Goal: Task Accomplishment & Management: Manage account settings

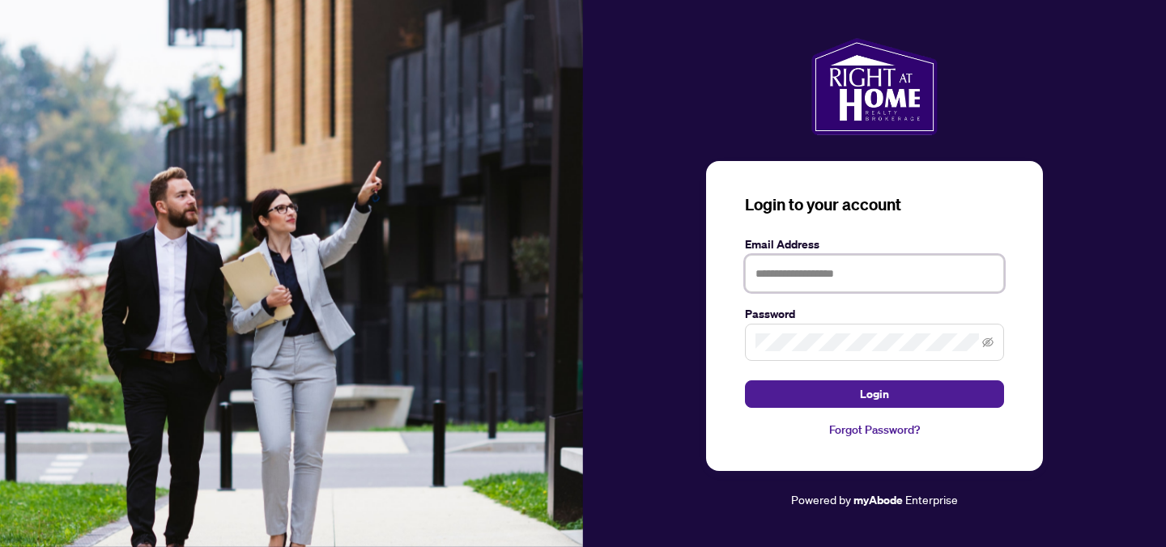
click at [788, 282] on input "text" at bounding box center [874, 273] width 259 height 37
type input "**********"
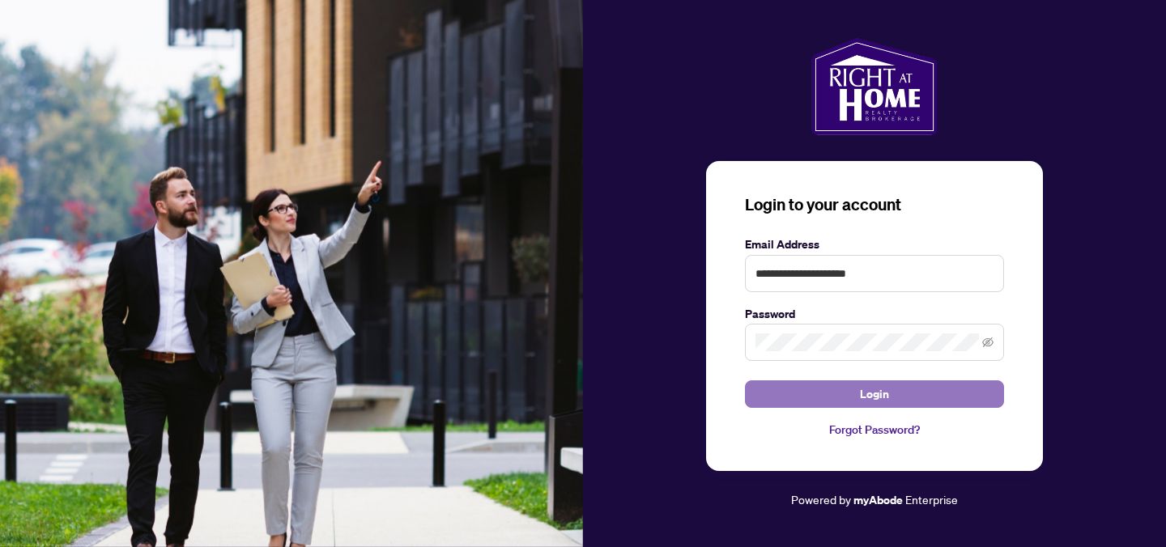
click at [856, 392] on button "Login" at bounding box center [874, 394] width 259 height 28
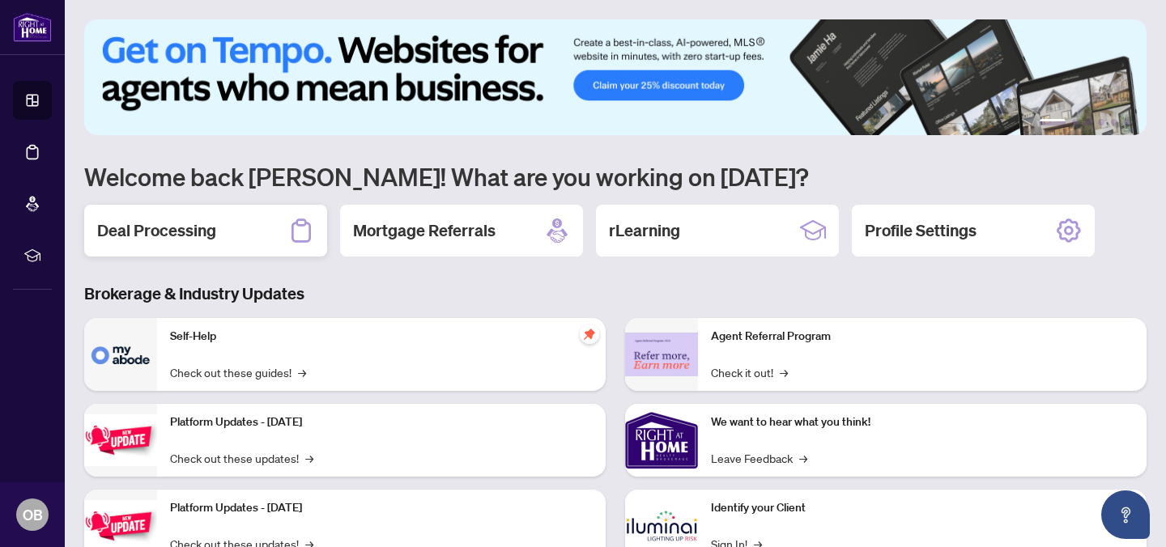
click at [242, 221] on div "Deal Processing" at bounding box center [205, 231] width 243 height 52
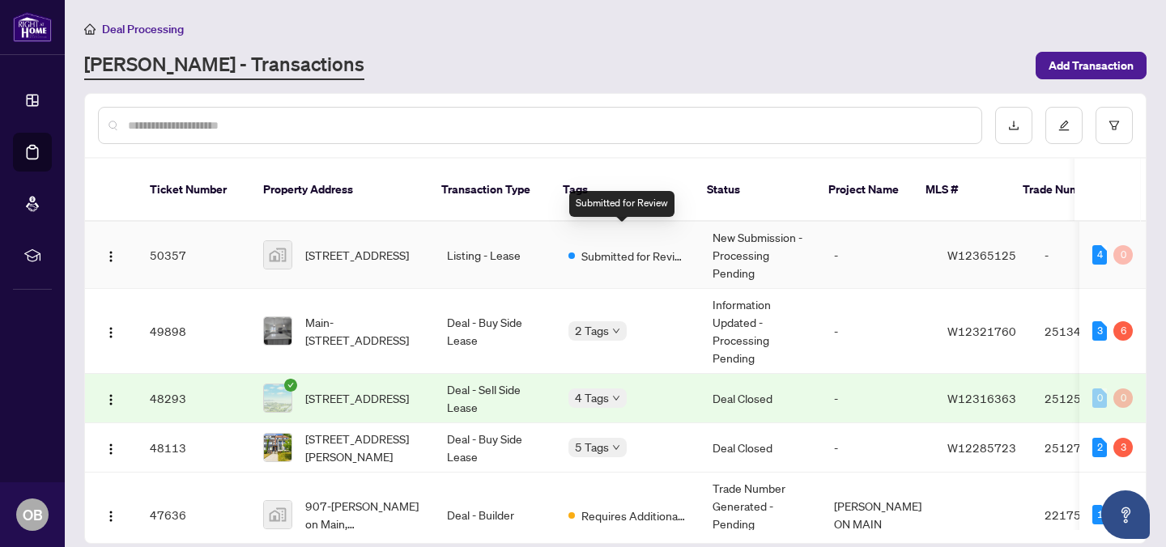
click at [606, 247] on span "Submitted for Review" at bounding box center [633, 256] width 105 height 18
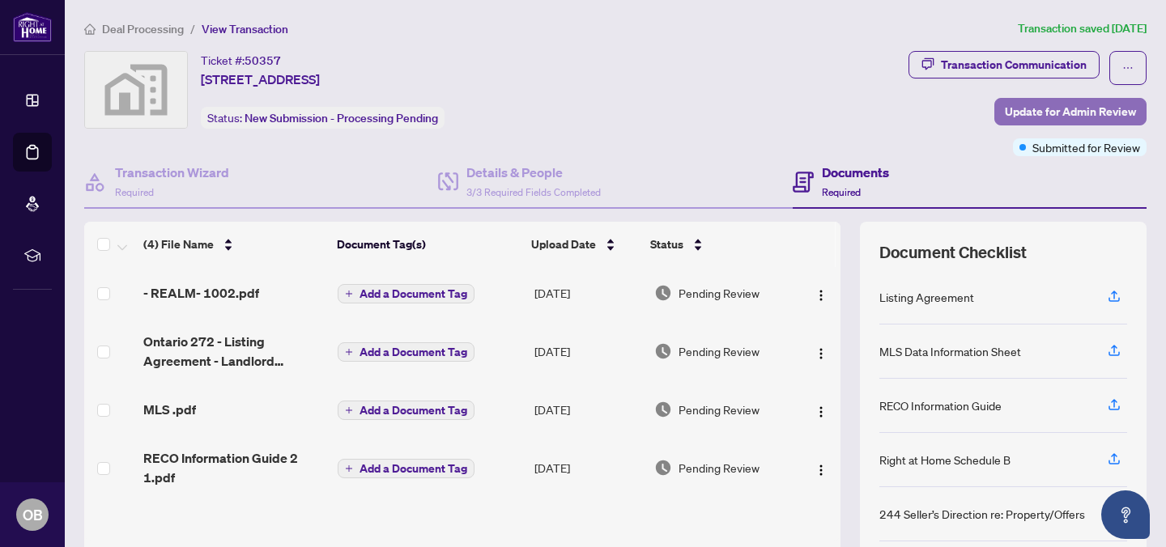
click at [1026, 110] on span "Update for Admin Review" at bounding box center [1070, 112] width 131 height 26
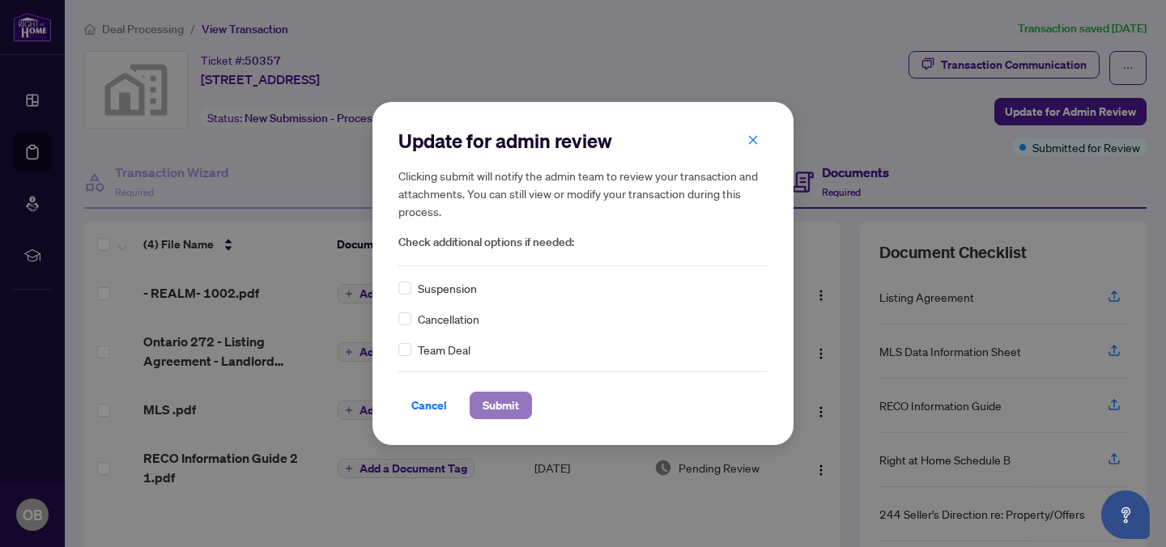
click at [515, 402] on span "Submit" at bounding box center [500, 406] width 36 height 26
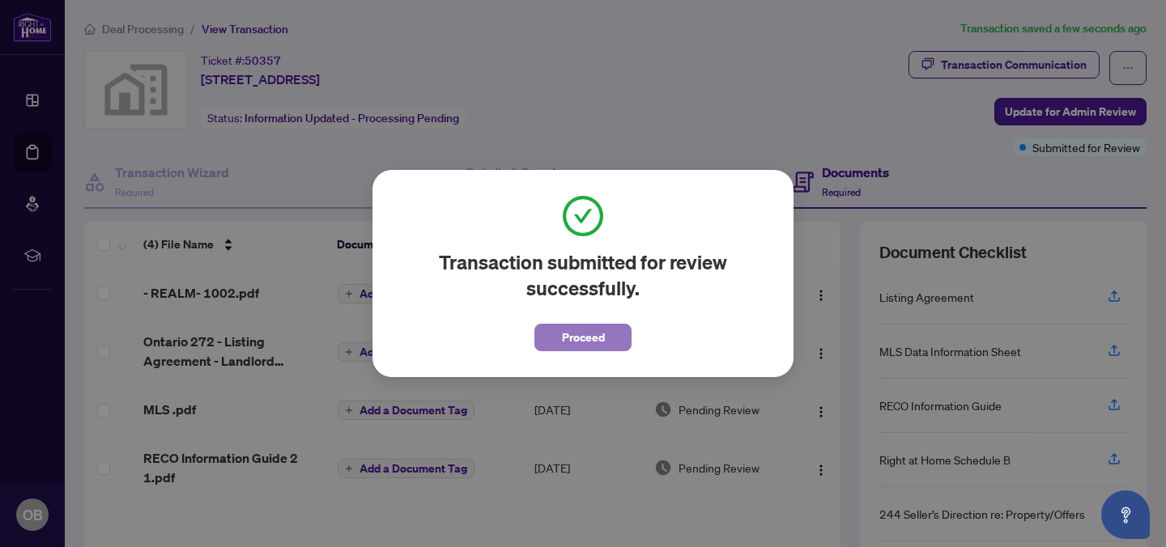
click at [586, 339] on span "Proceed" at bounding box center [583, 338] width 43 height 26
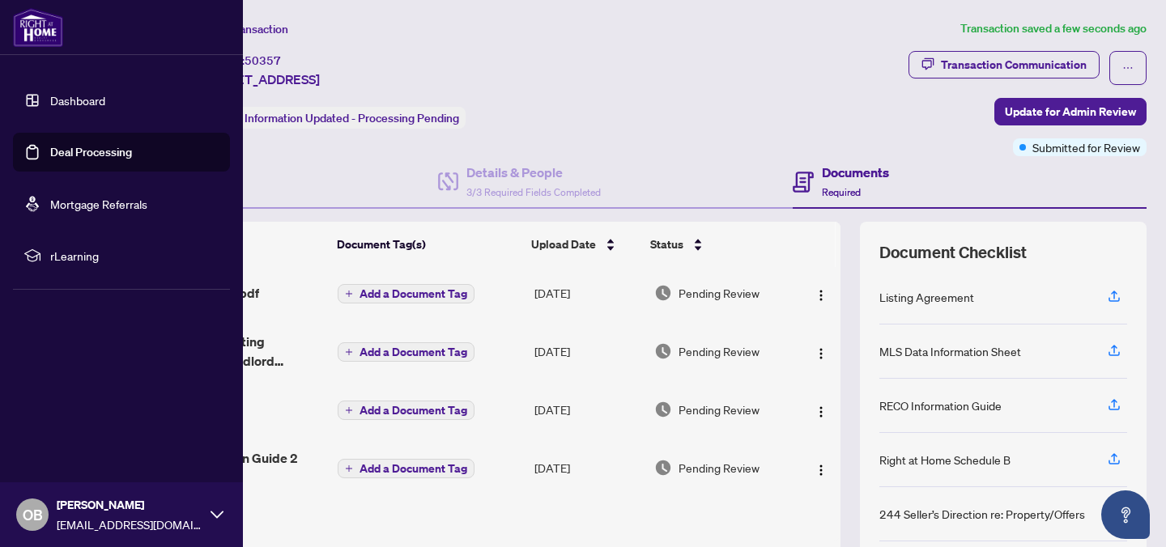
click at [50, 145] on link "Deal Processing" at bounding box center [91, 152] width 82 height 15
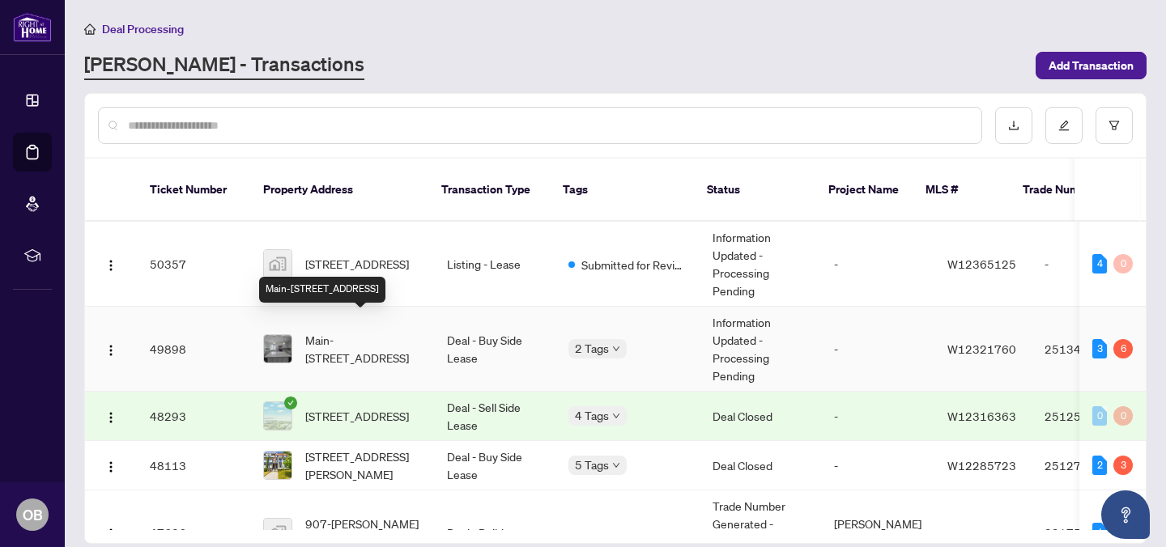
click at [354, 334] on span "Main-66 Greenfield Dr, Toronto, Ontario M9B 1H3, Canada" at bounding box center [363, 349] width 116 height 36
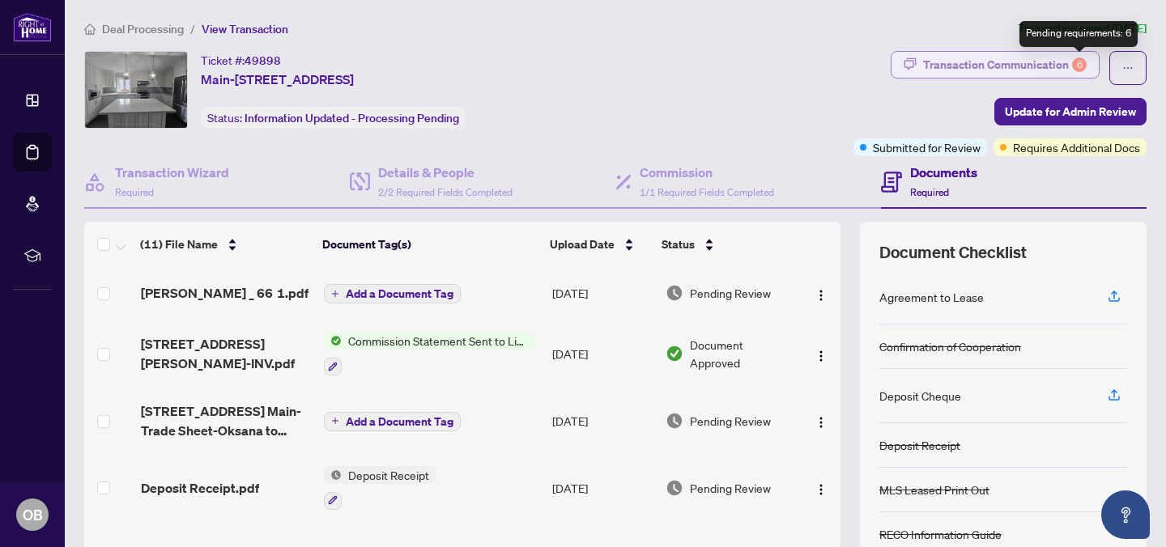
click at [1076, 57] on div "6" at bounding box center [1079, 64] width 15 height 15
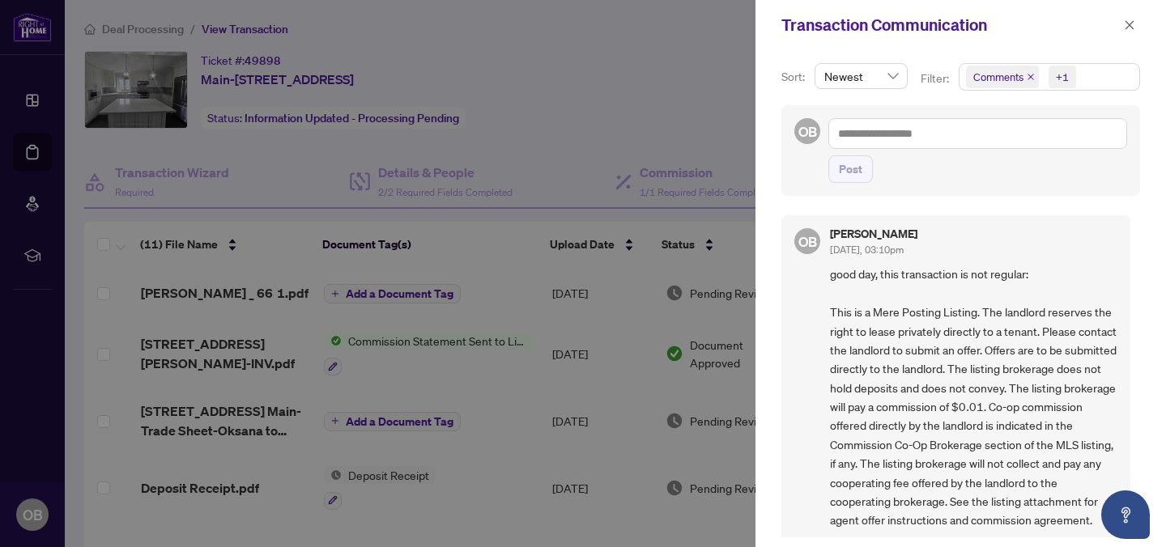
click at [503, 252] on div at bounding box center [583, 273] width 1166 height 547
click at [669, 113] on div at bounding box center [583, 273] width 1166 height 547
click at [1132, 26] on icon "close" at bounding box center [1129, 24] width 11 height 11
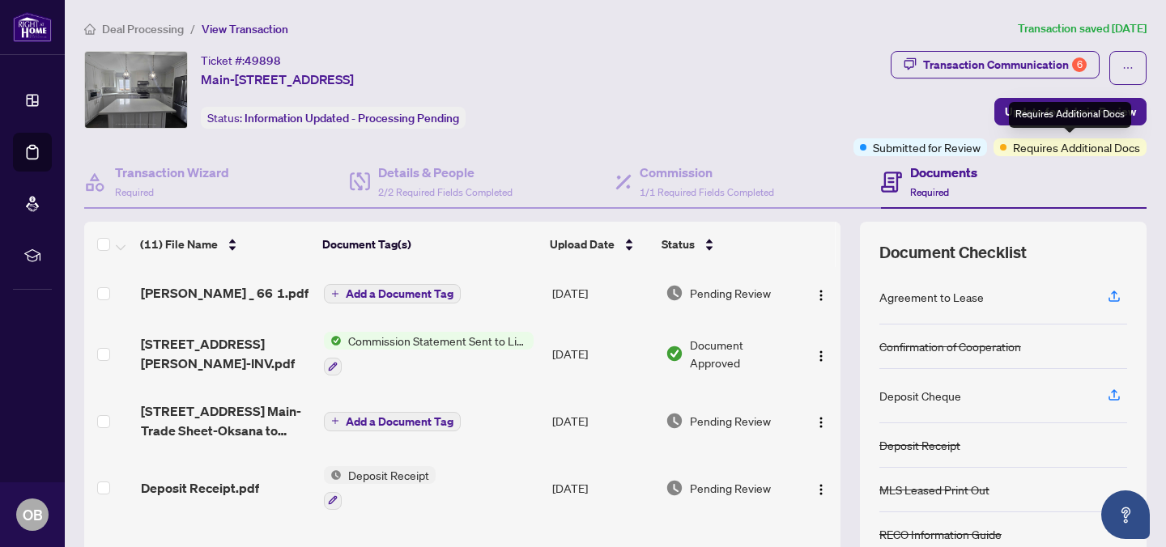
click at [1040, 119] on div "Requires Additional Docs" at bounding box center [1070, 115] width 122 height 26
click at [1040, 104] on span "Update for Admin Review" at bounding box center [1070, 112] width 131 height 26
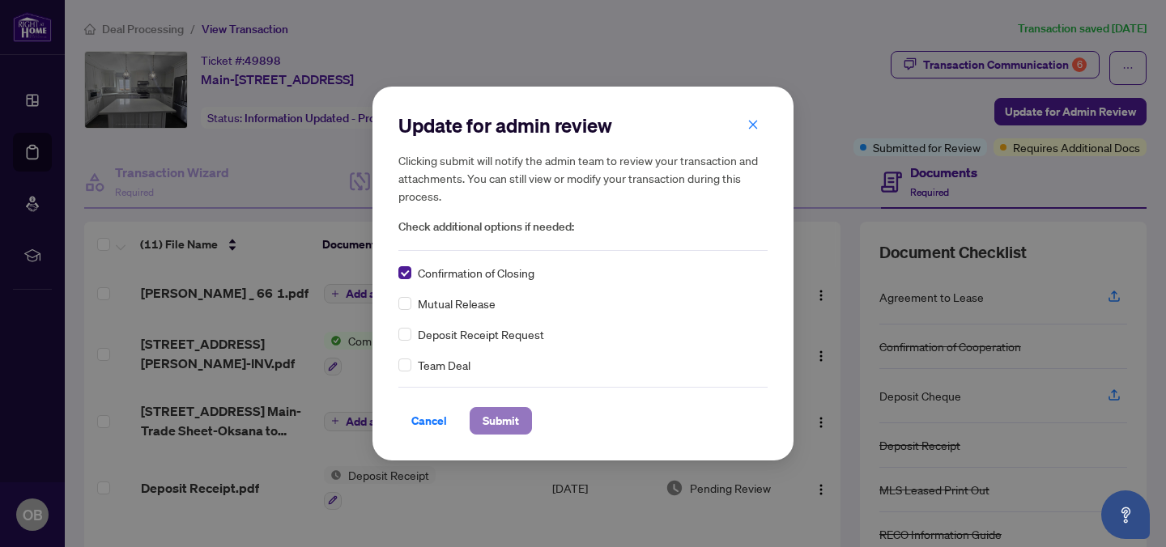
click at [506, 417] on span "Submit" at bounding box center [500, 421] width 36 height 26
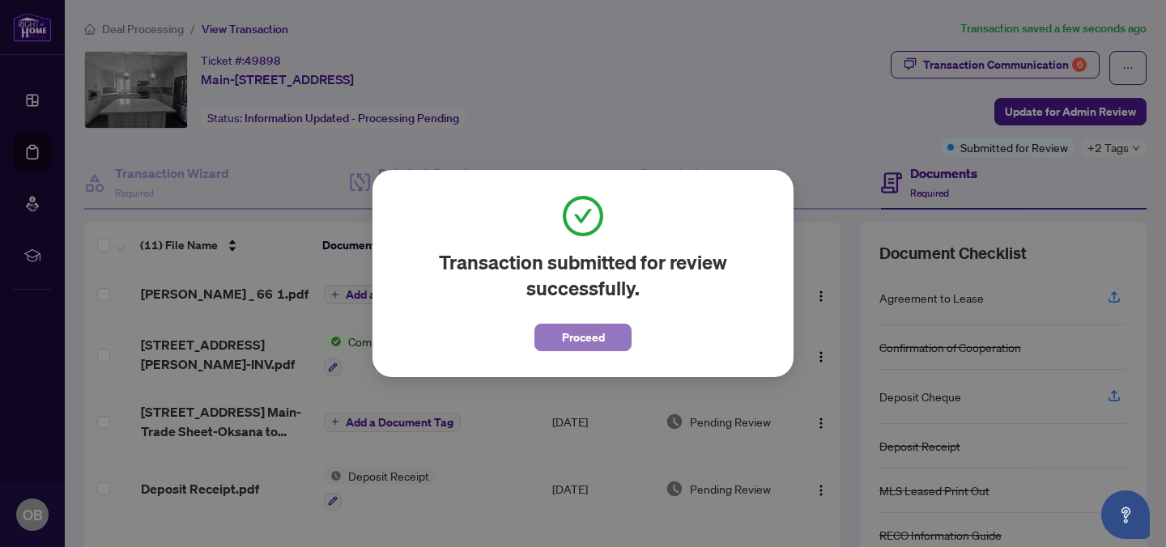
click at [584, 333] on span "Proceed" at bounding box center [583, 338] width 43 height 26
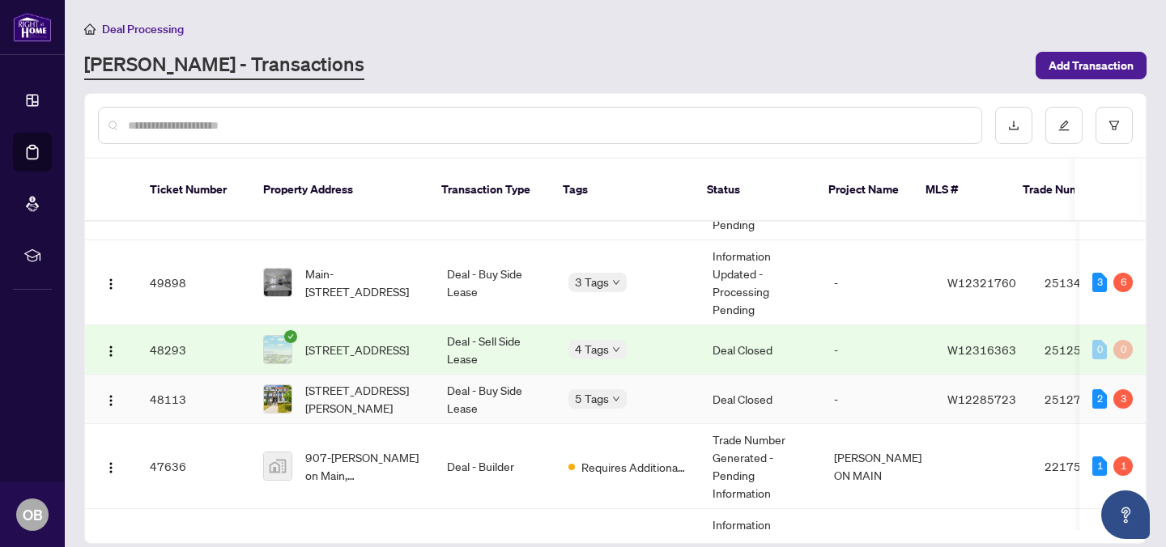
scroll to position [74, 0]
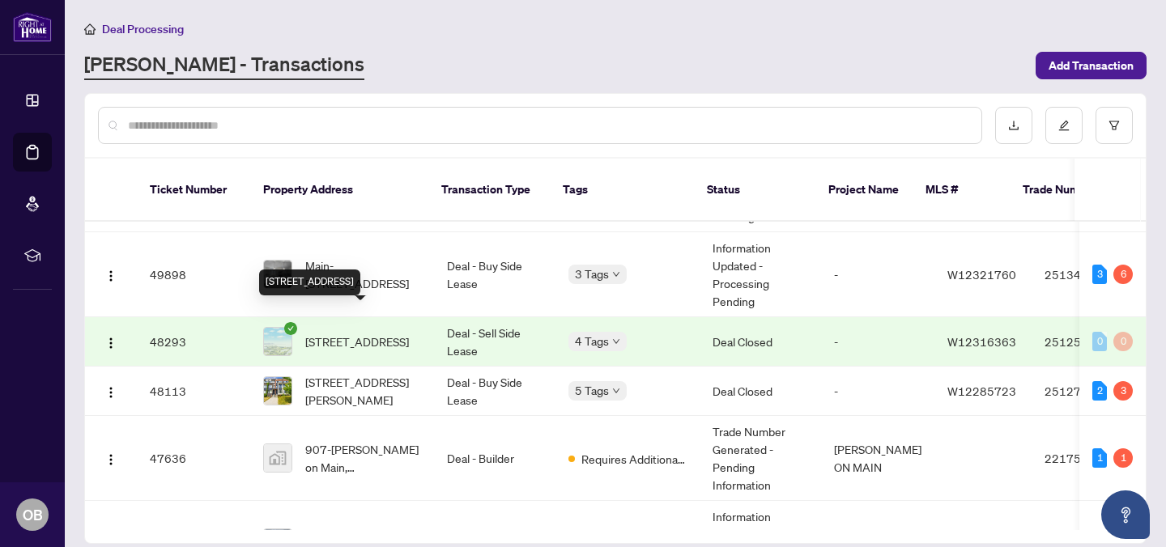
click at [337, 333] on span "2701-2230 Lakeshore Blvd, Toronto, Ontario M8V 1A5, Canada" at bounding box center [357, 342] width 104 height 18
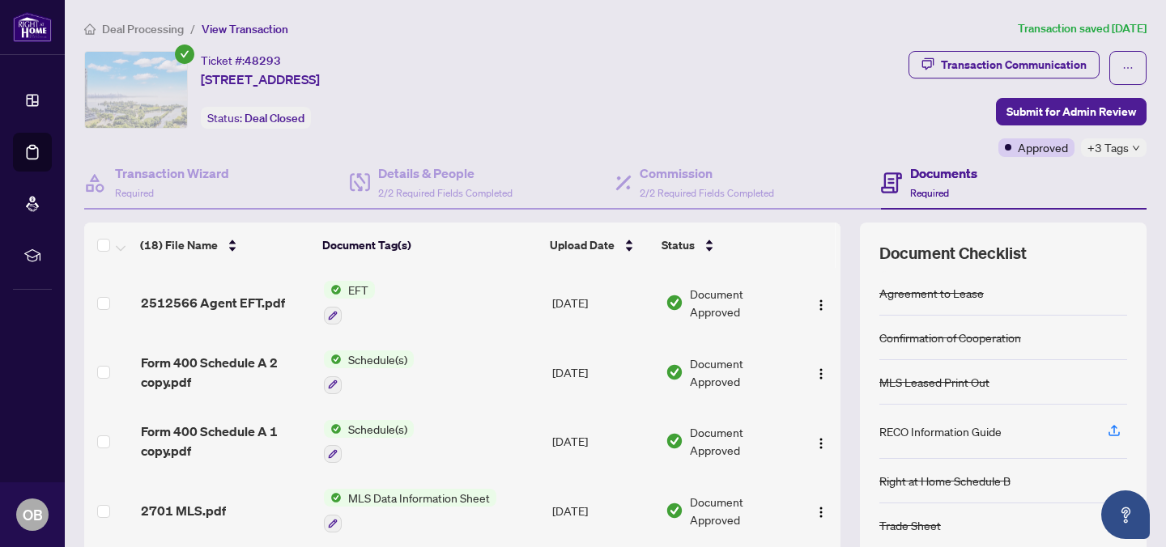
click at [1125, 148] on span "+3 Tags" at bounding box center [1107, 147] width 41 height 19
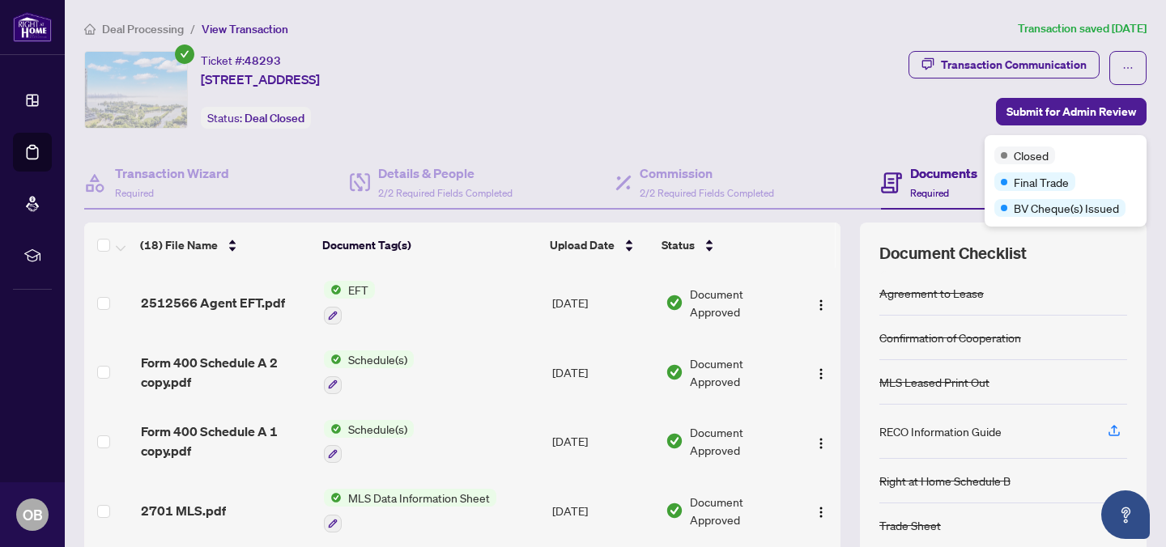
click at [919, 129] on div "Transaction Communication Submit for Admin Review Approved +3 Tags" at bounding box center [1027, 104] width 238 height 106
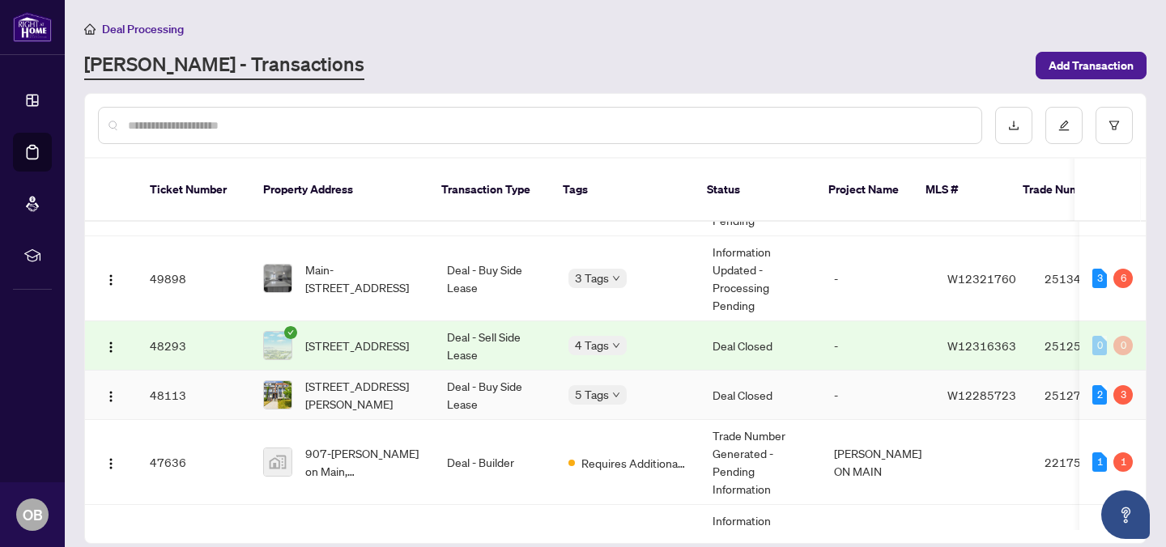
scroll to position [96, 0]
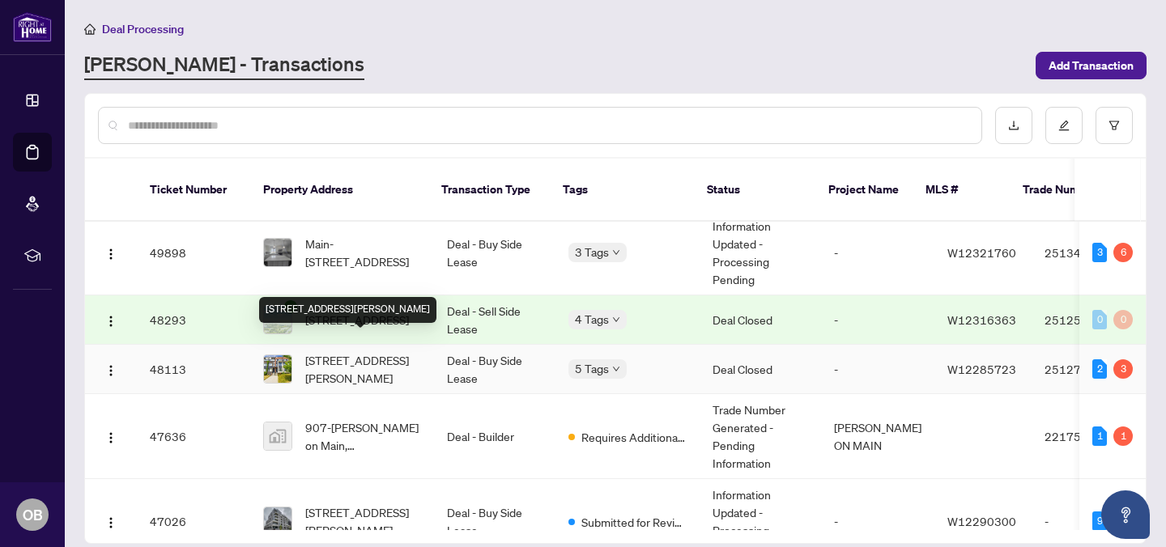
click at [374, 357] on span "44 Sarah Jackson Cres, Toronto, Ontario M3K 0B6, Canada" at bounding box center [363, 369] width 116 height 36
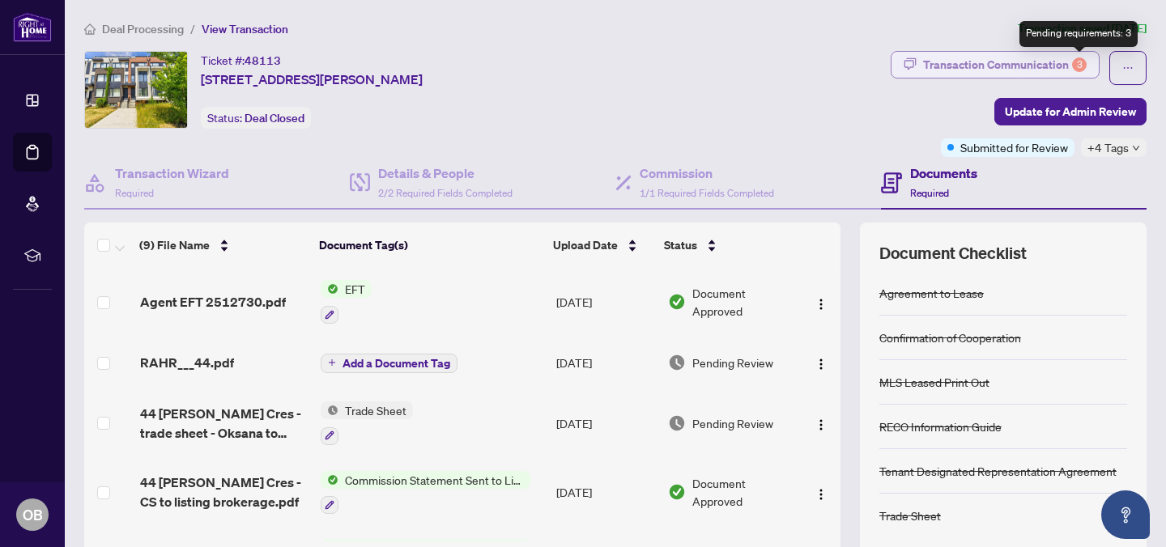
click at [1080, 62] on div "3" at bounding box center [1079, 64] width 15 height 15
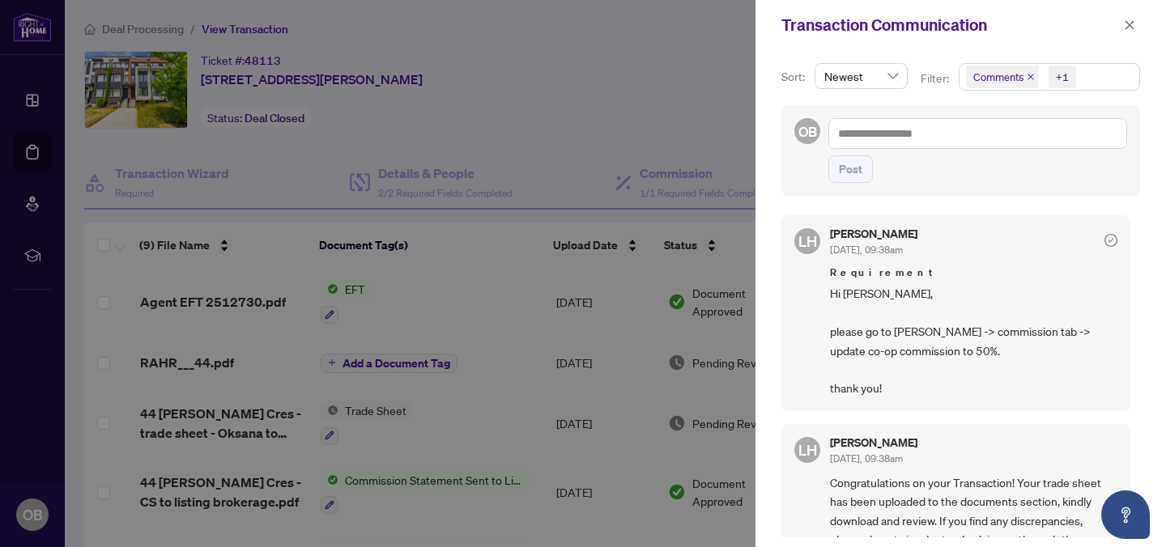
click at [1104, 242] on icon "check-circle" at bounding box center [1110, 240] width 13 height 13
click at [1104, 240] on icon "check-circle" at bounding box center [1110, 240] width 13 height 13
click at [525, 457] on div at bounding box center [583, 273] width 1166 height 547
click at [1134, 22] on icon "close" at bounding box center [1129, 24] width 11 height 11
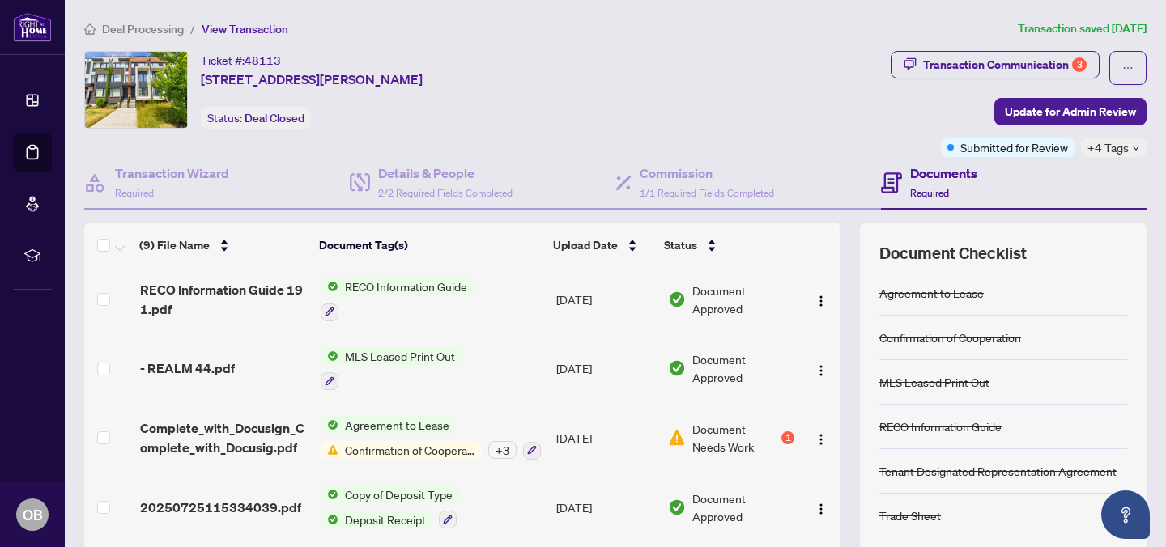
scroll to position [130, 0]
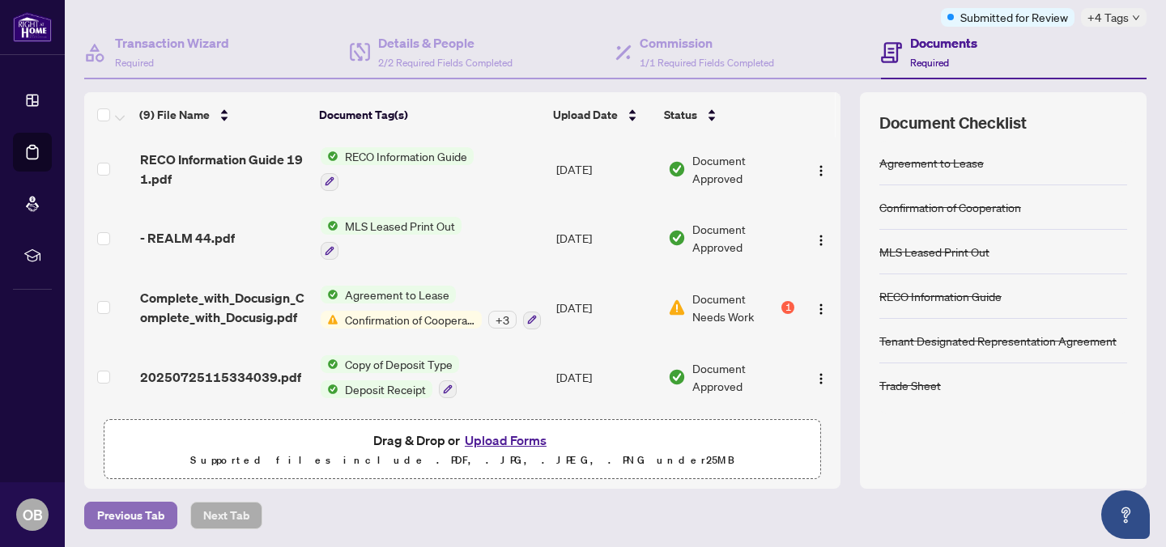
click at [131, 514] on span "Previous Tab" at bounding box center [130, 516] width 67 height 26
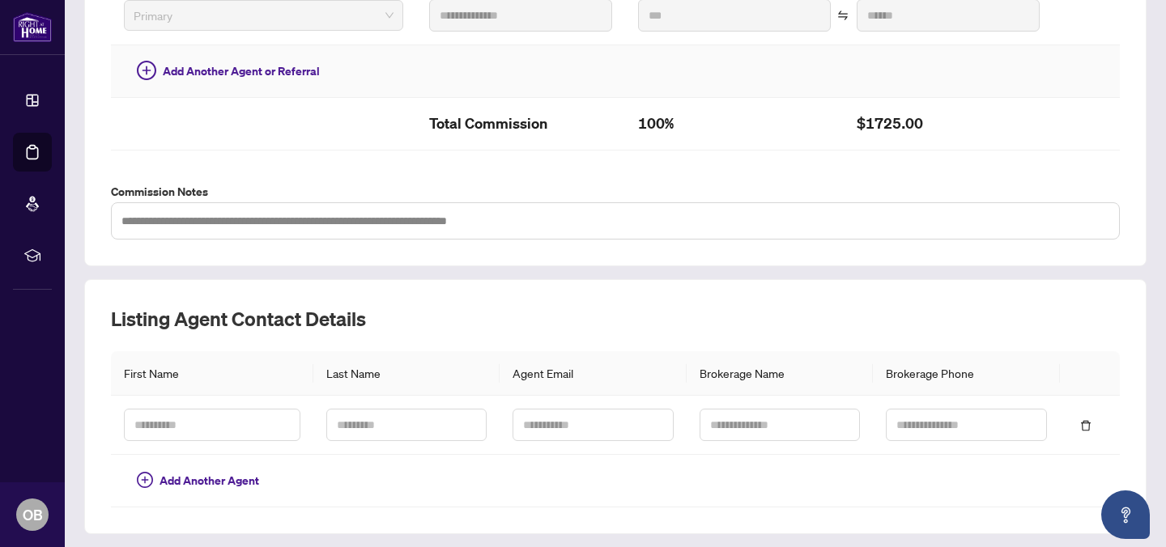
scroll to position [521, 0]
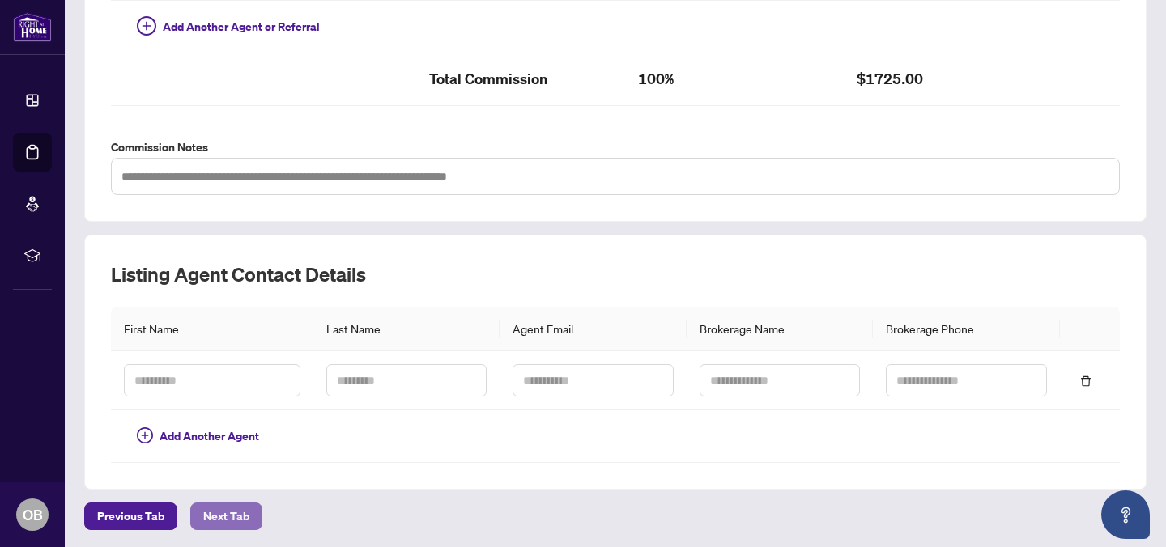
click at [223, 510] on span "Next Tab" at bounding box center [226, 517] width 46 height 26
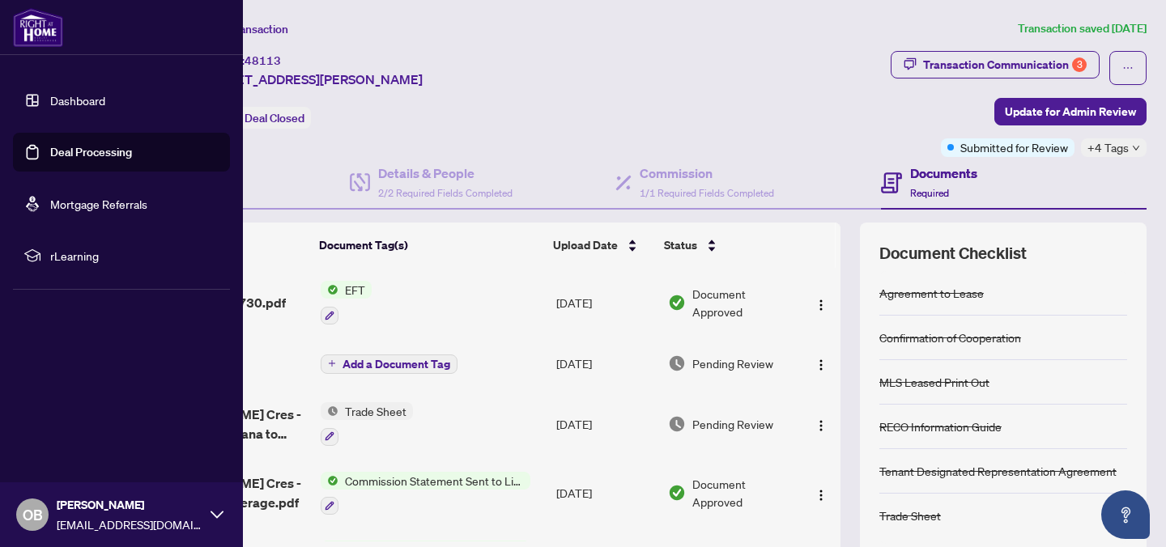
click at [50, 104] on link "Dashboard" at bounding box center [77, 100] width 55 height 15
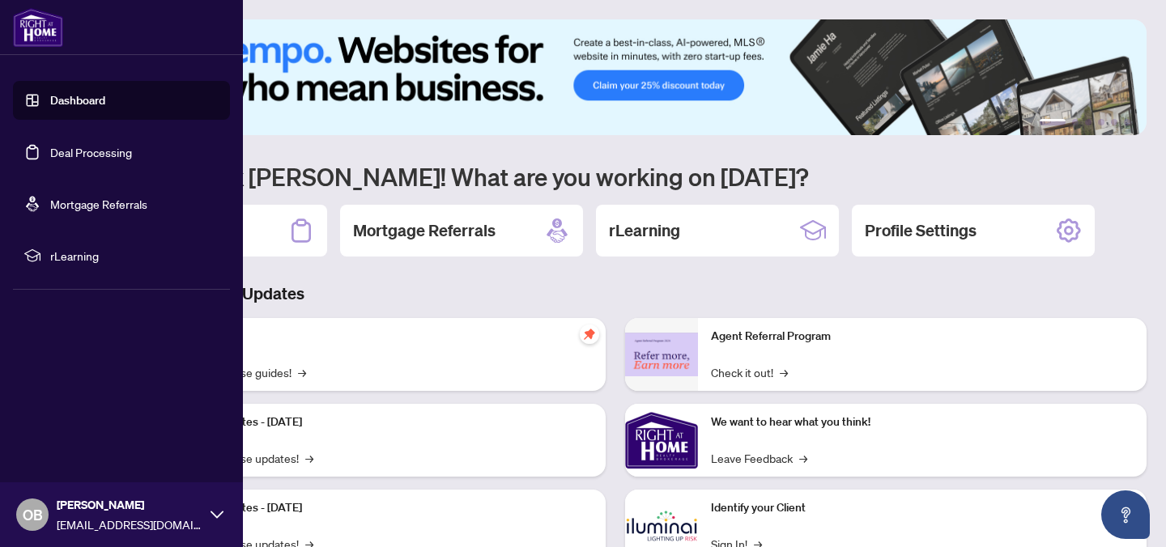
click at [78, 156] on link "Deal Processing" at bounding box center [91, 152] width 82 height 15
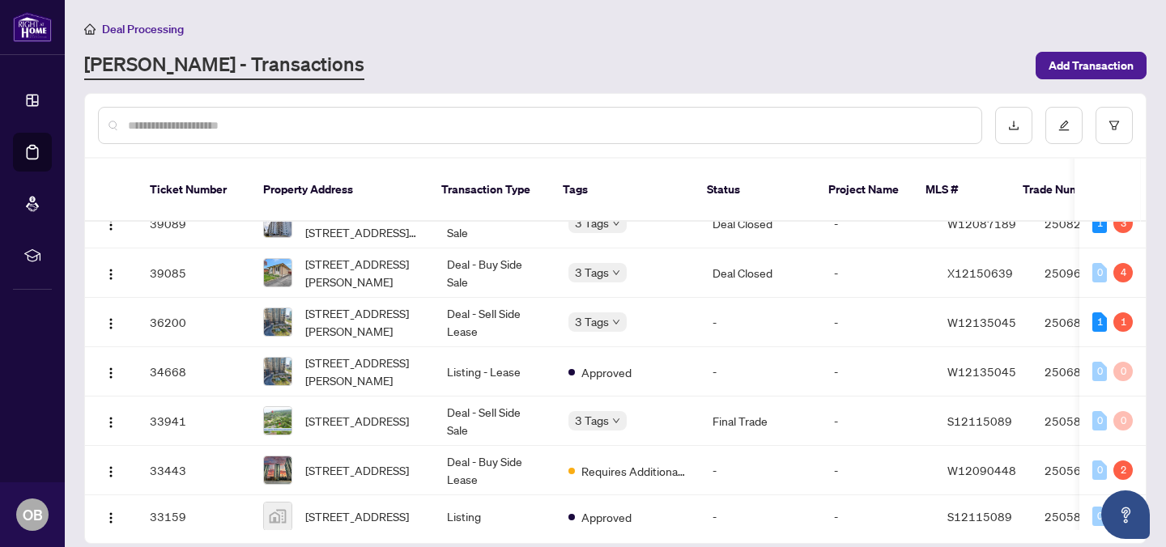
scroll to position [1024, 0]
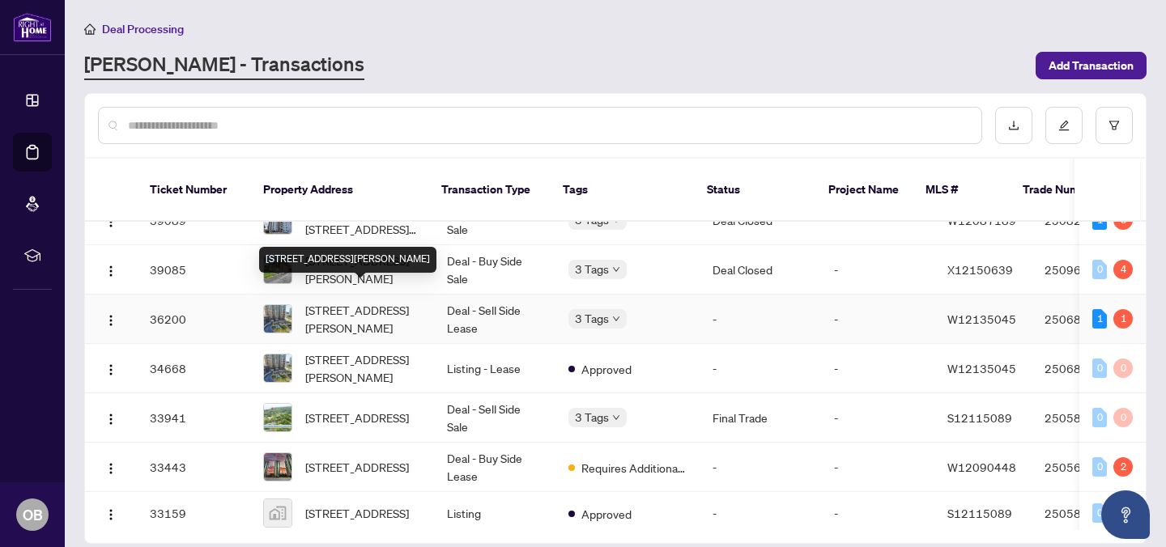
click at [346, 301] on span "1006-5 Michael Power Pl, Toronto, Ontario M9A 0A3, Canada" at bounding box center [363, 319] width 116 height 36
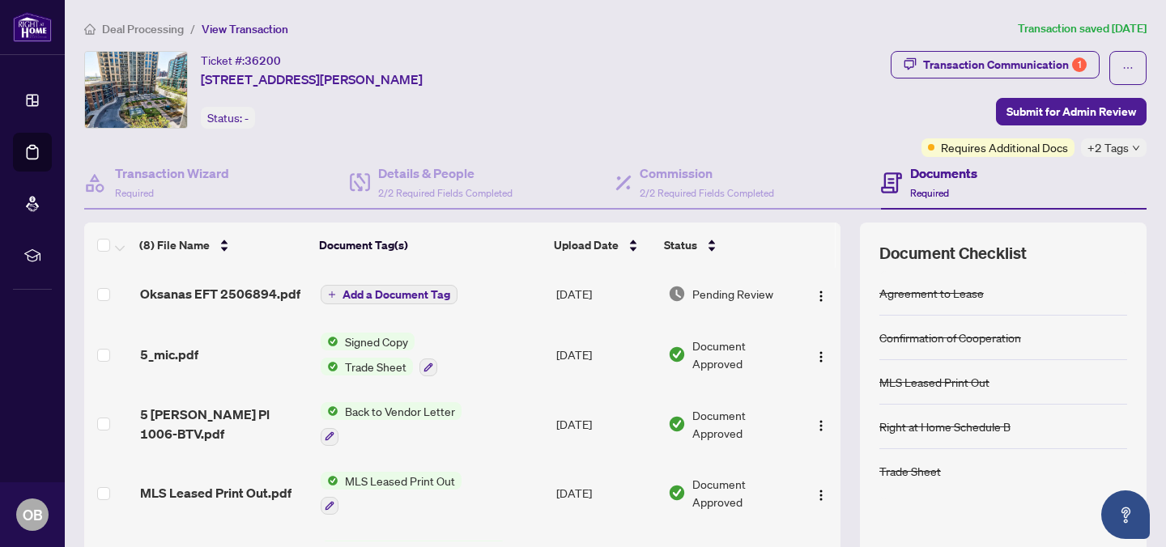
click at [351, 294] on span "Add a Document Tag" at bounding box center [396, 294] width 108 height 11
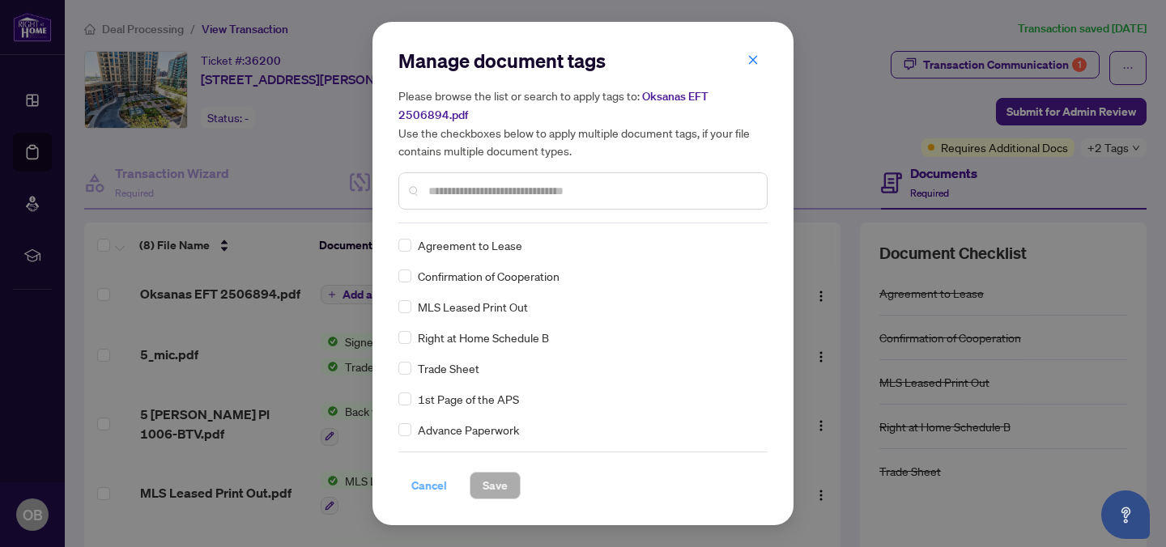
click at [430, 487] on span "Cancel" at bounding box center [429, 486] width 36 height 26
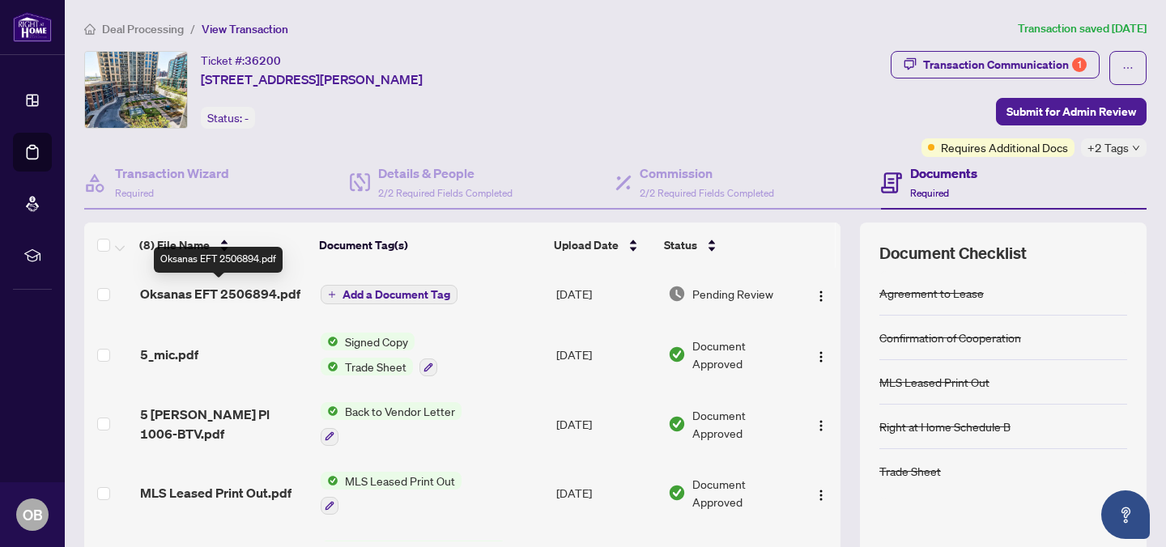
click at [270, 295] on span "Oksanas EFT 2506894.pdf" at bounding box center [220, 293] width 160 height 19
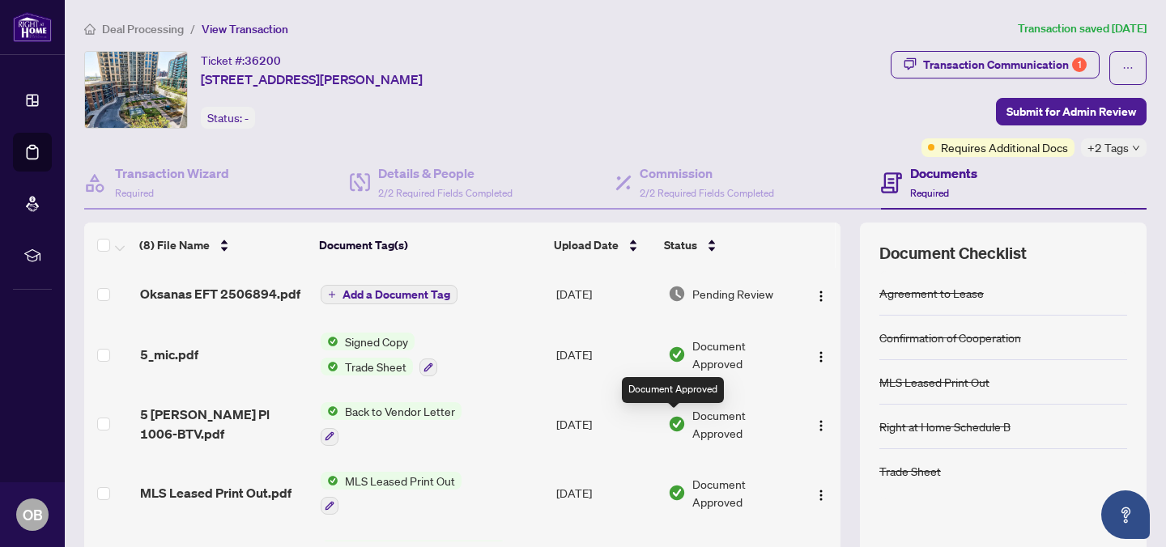
scroll to position [2, 0]
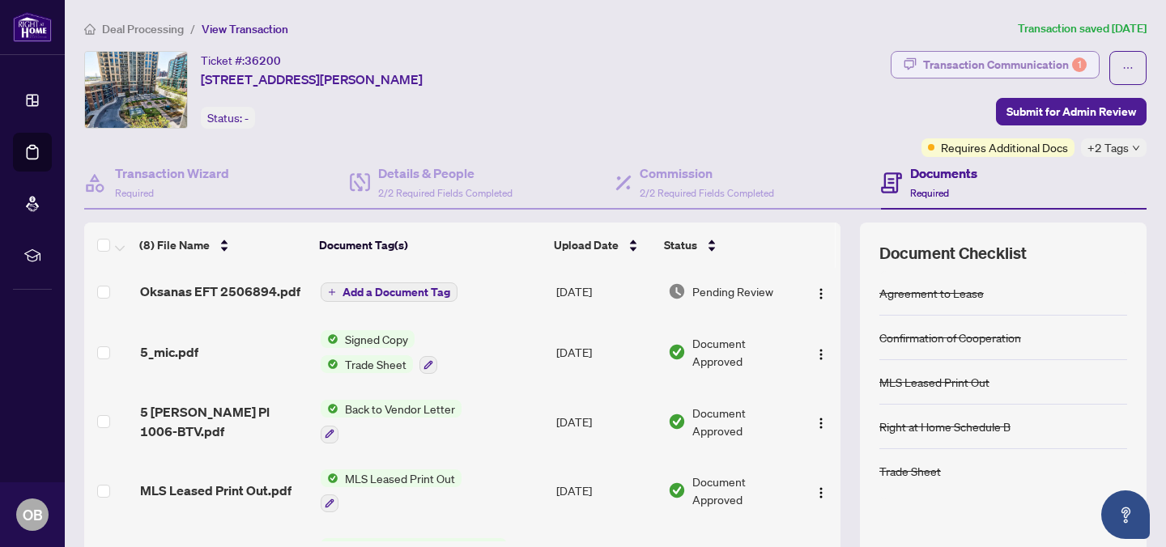
click at [1048, 60] on div "Transaction Communication 1" at bounding box center [1005, 65] width 164 height 26
type textarea "**********"
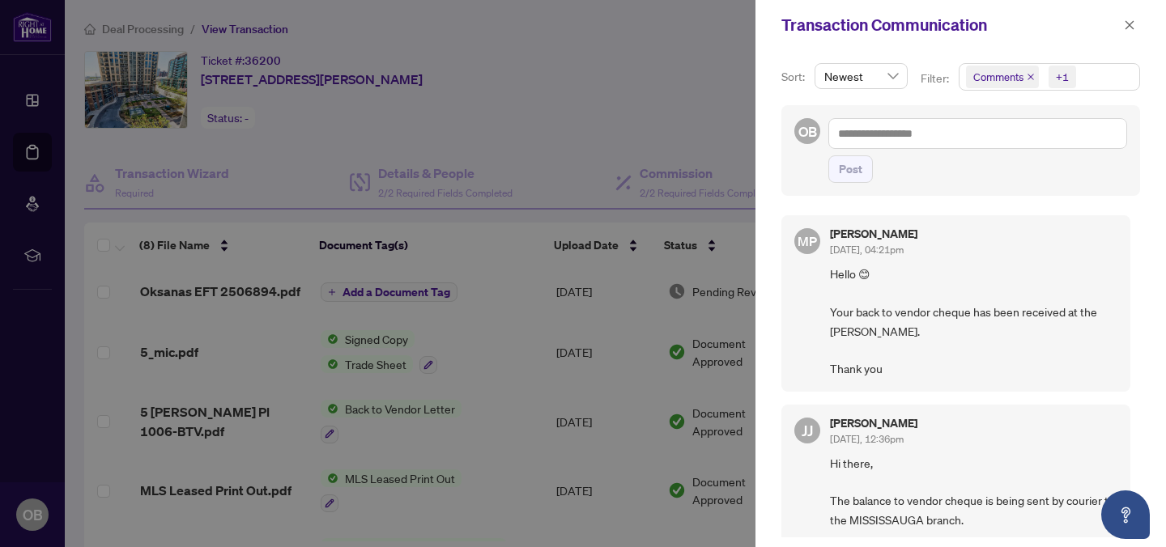
click at [585, 110] on div at bounding box center [583, 273] width 1166 height 547
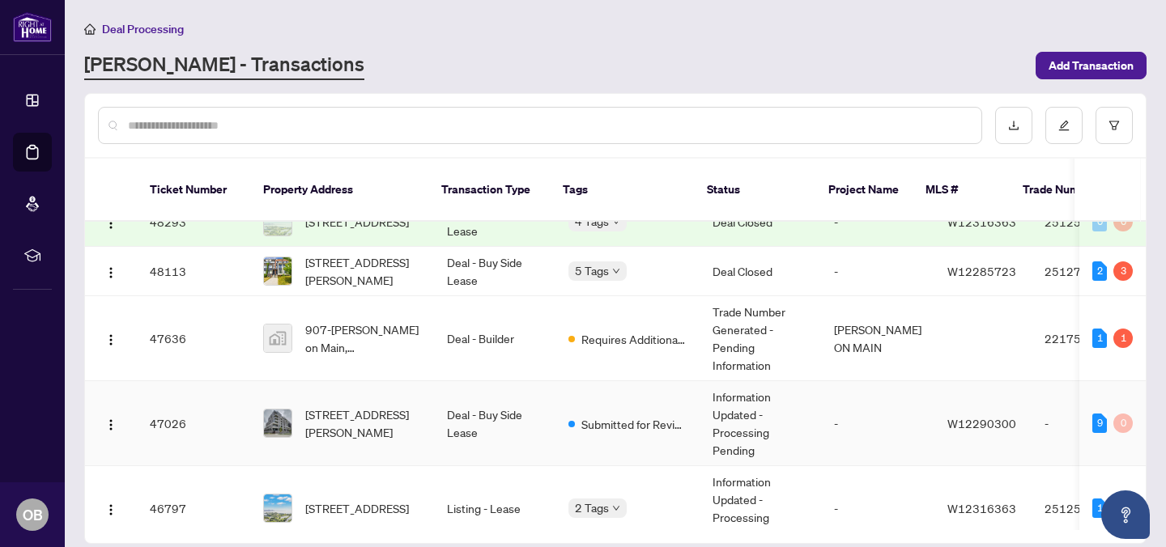
scroll to position [195, 0]
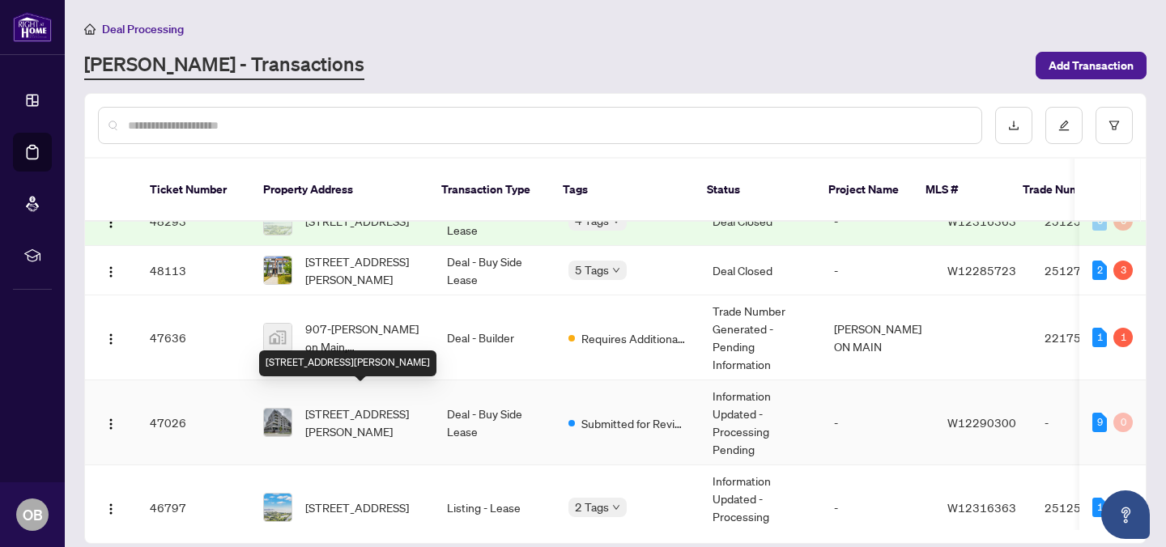
click at [338, 407] on span "333-26 Gibbs Rd, Toronto, Ontario M9B 6L6, Canada" at bounding box center [363, 423] width 116 height 36
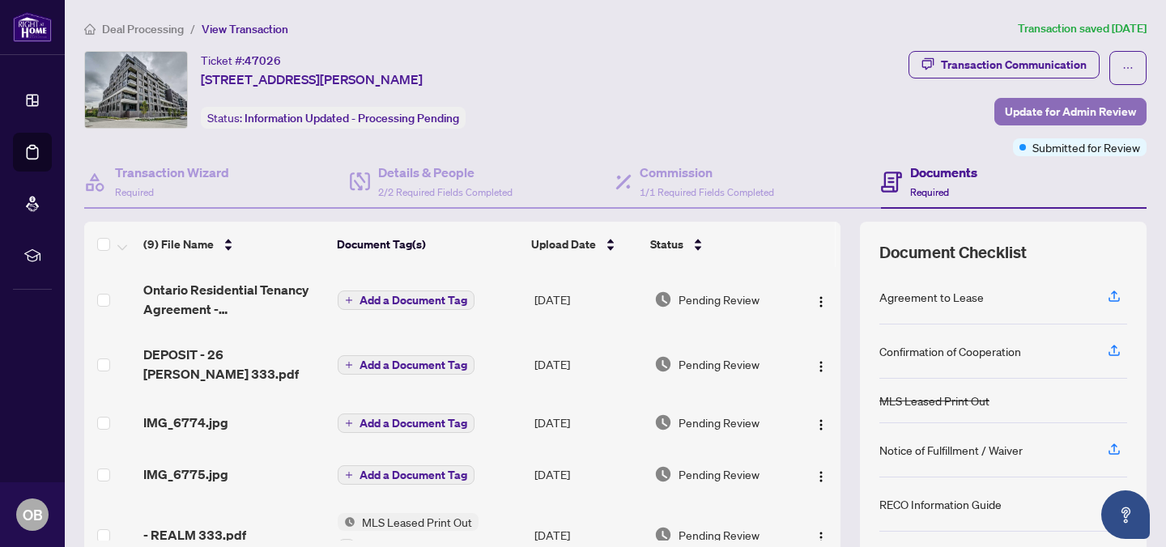
click at [1019, 108] on span "Update for Admin Review" at bounding box center [1070, 112] width 131 height 26
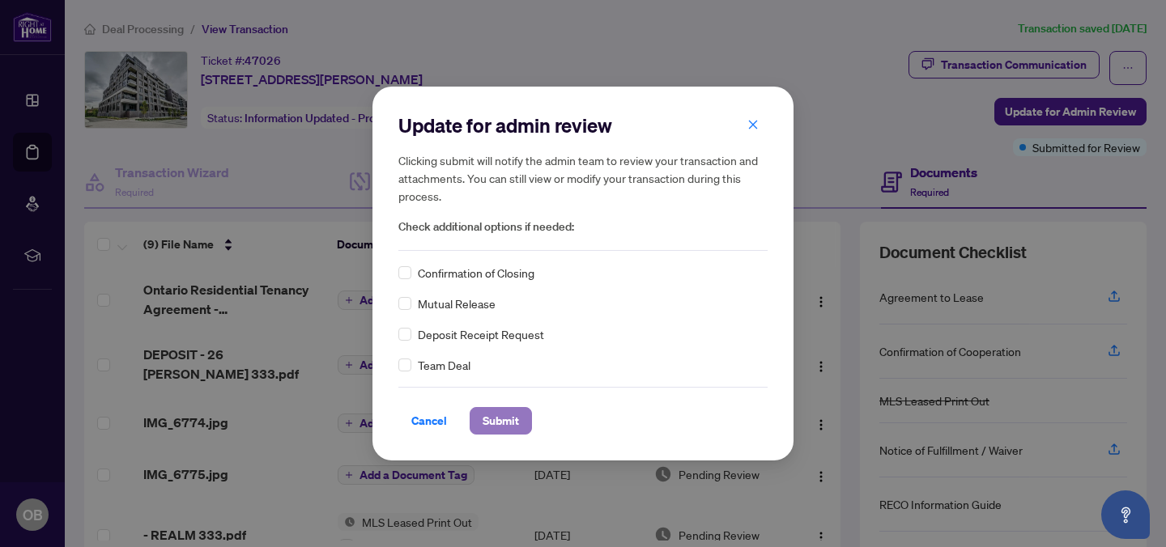
click at [499, 427] on span "Submit" at bounding box center [500, 421] width 36 height 26
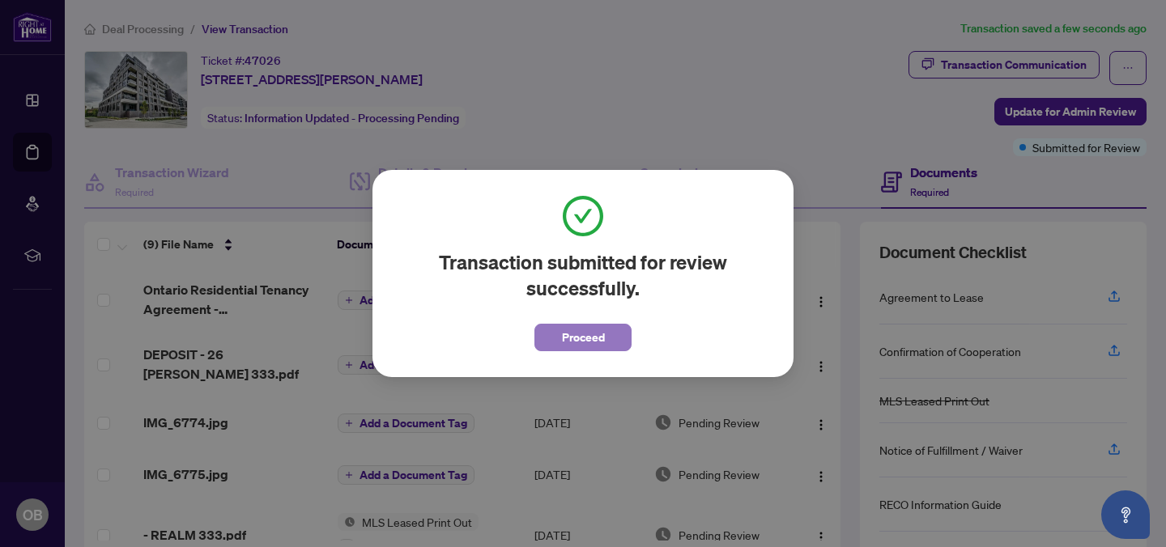
click at [567, 342] on span "Proceed" at bounding box center [583, 338] width 43 height 26
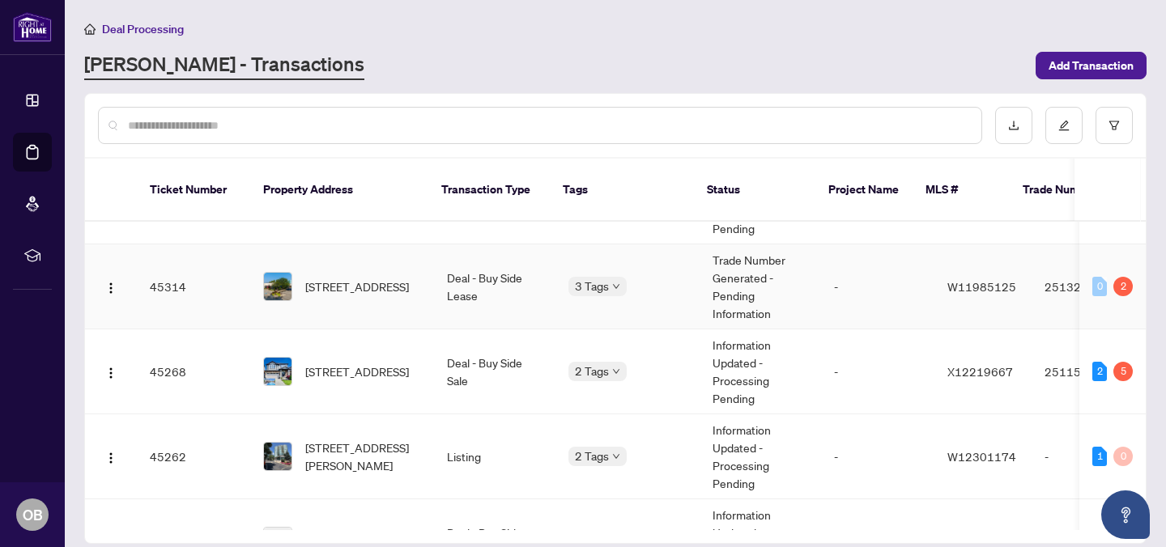
scroll to position [591, 0]
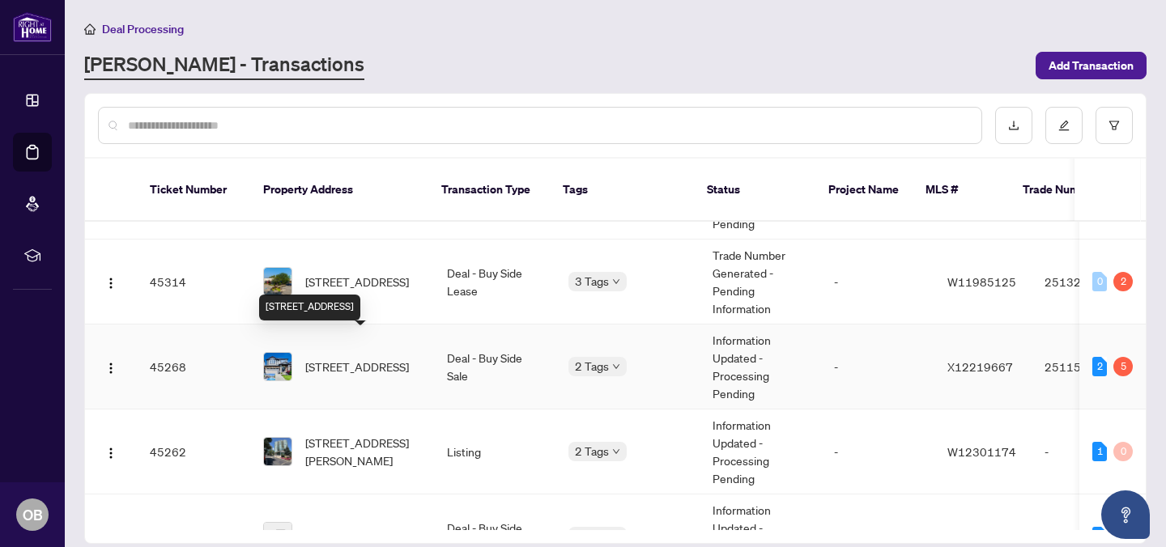
click at [367, 358] on span "354 Salisbury Ave, Cambridge, Ontario N1S 0A2, Canada" at bounding box center [357, 367] width 104 height 18
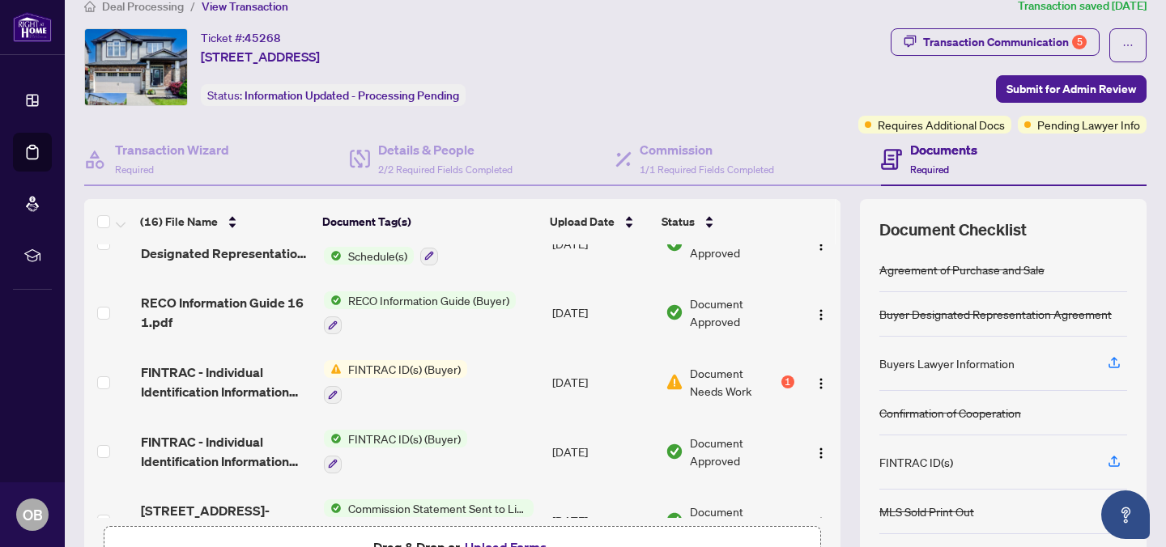
scroll to position [181, 0]
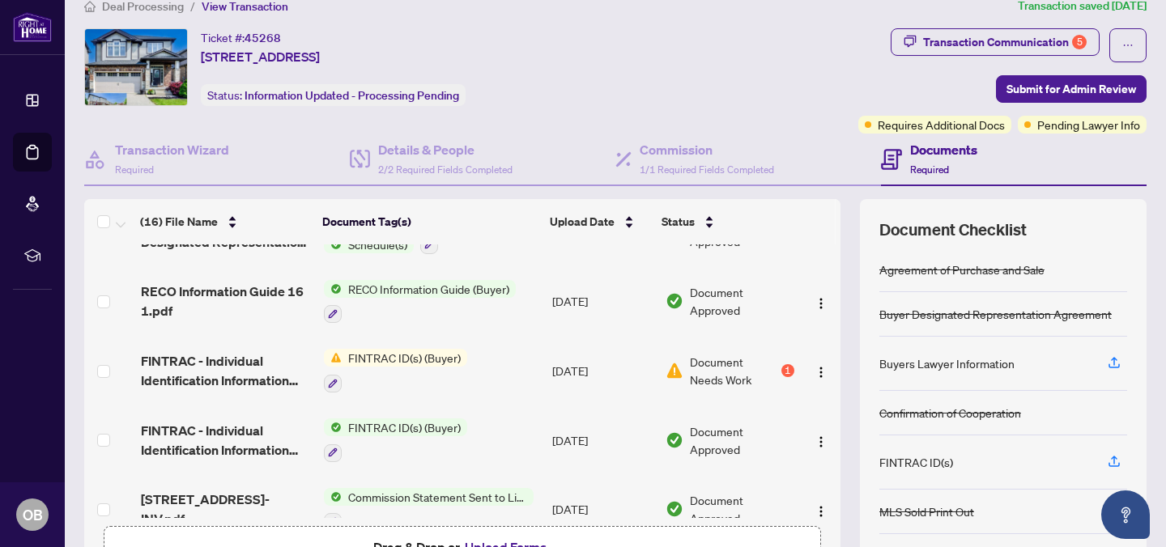
click at [360, 353] on span "FINTRAC ID(s) (Buyer)" at bounding box center [404, 358] width 125 height 18
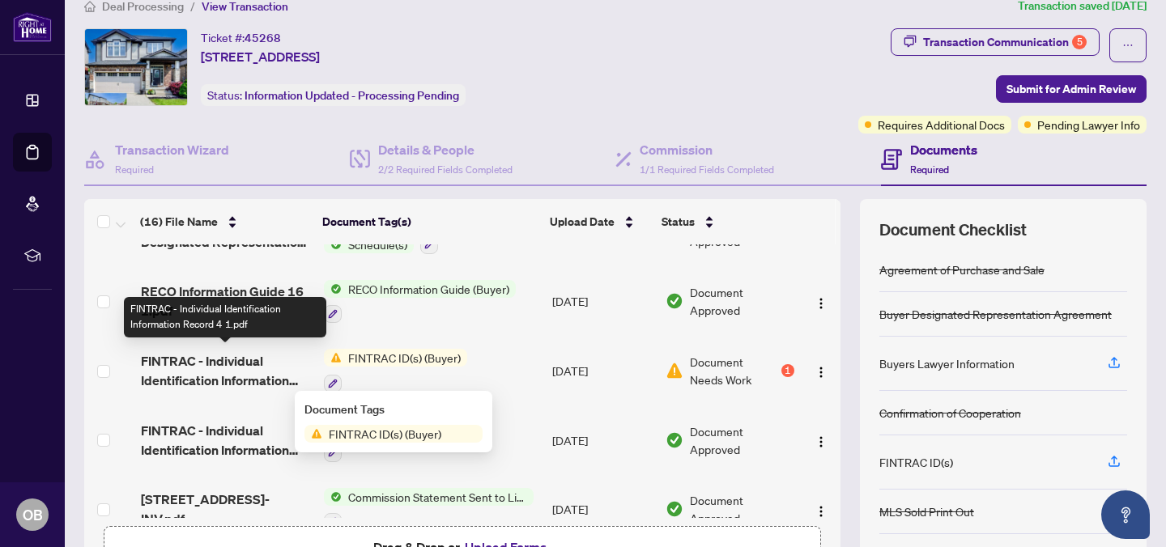
click at [222, 356] on span "FINTRAC - Individual Identification Information Record 4 1.pdf" at bounding box center [226, 370] width 170 height 39
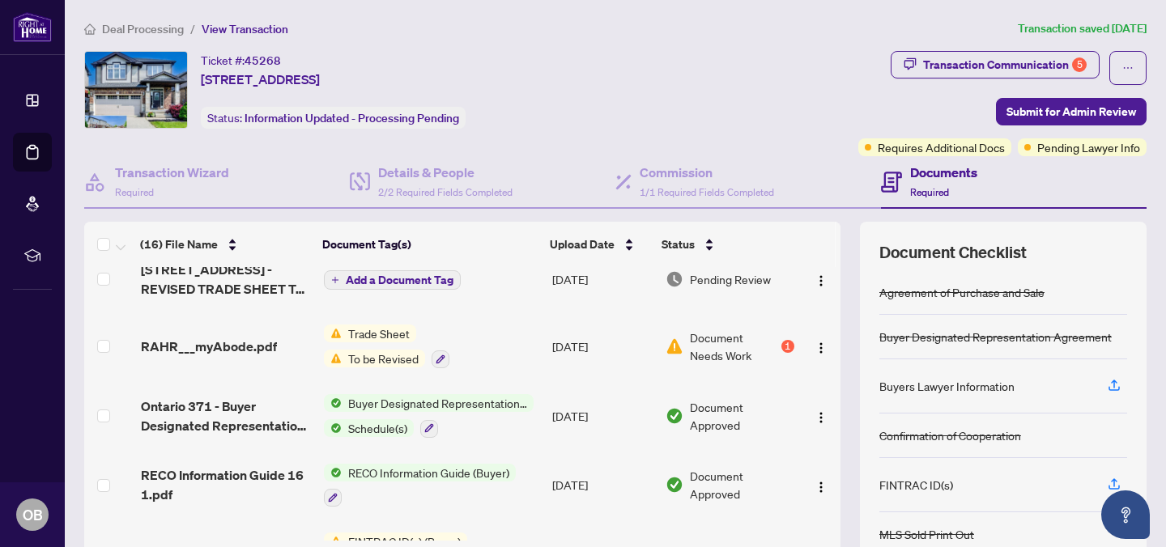
scroll to position [16, 0]
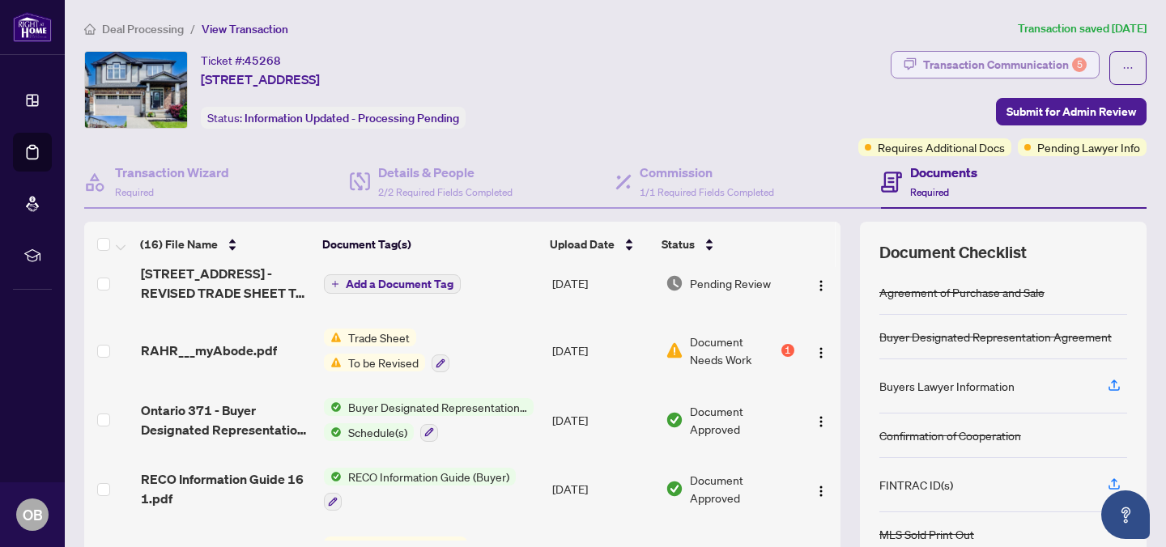
click at [1018, 61] on div "Transaction Communication 5" at bounding box center [1005, 65] width 164 height 26
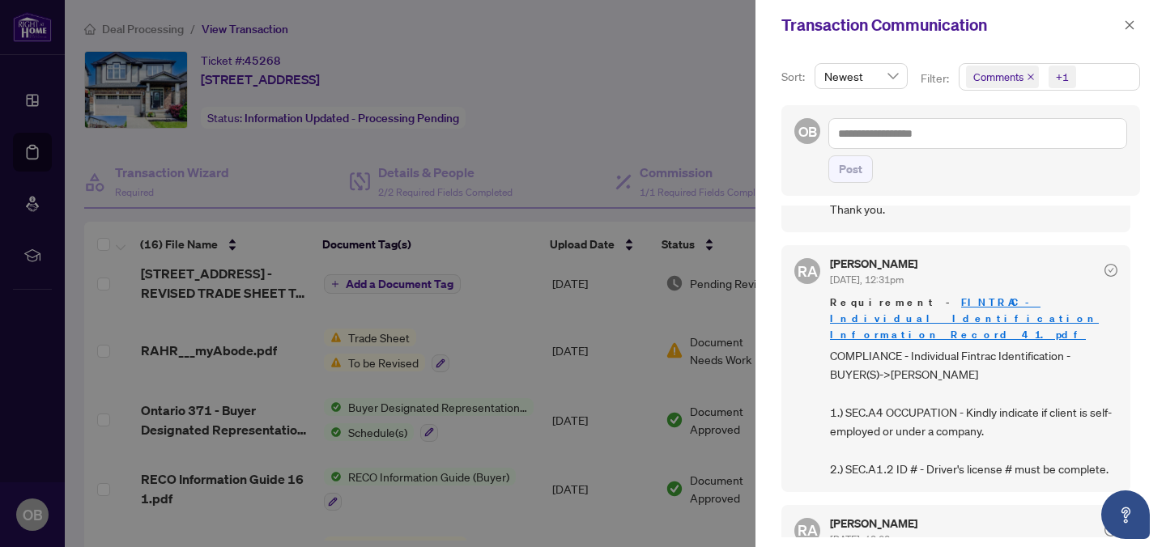
scroll to position [224, 0]
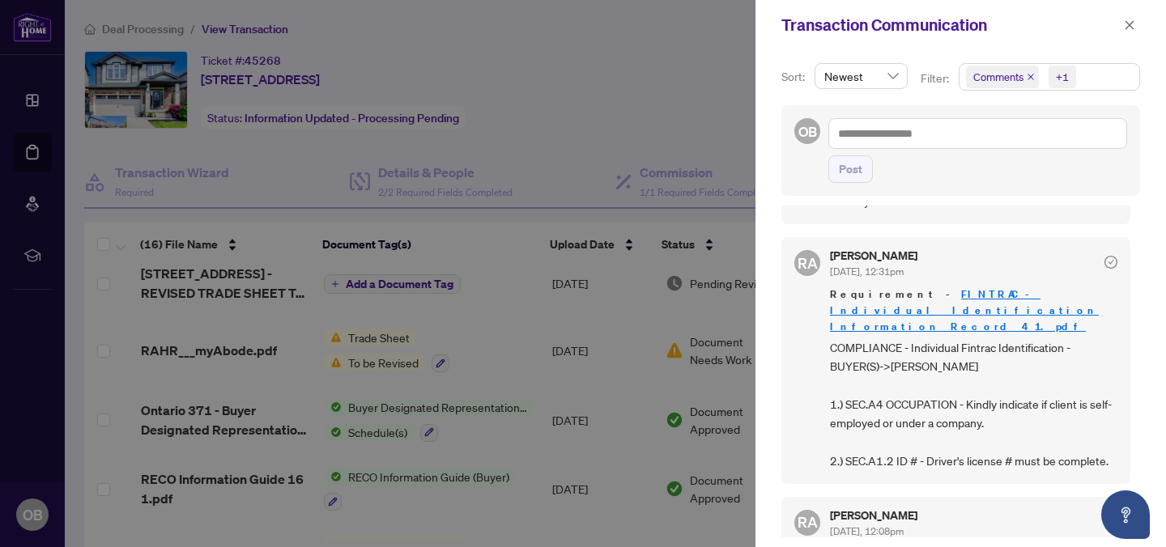
click at [605, 104] on div at bounding box center [583, 273] width 1166 height 547
click at [671, 103] on div at bounding box center [583, 273] width 1166 height 547
click at [1138, 20] on button "button" at bounding box center [1129, 24] width 21 height 19
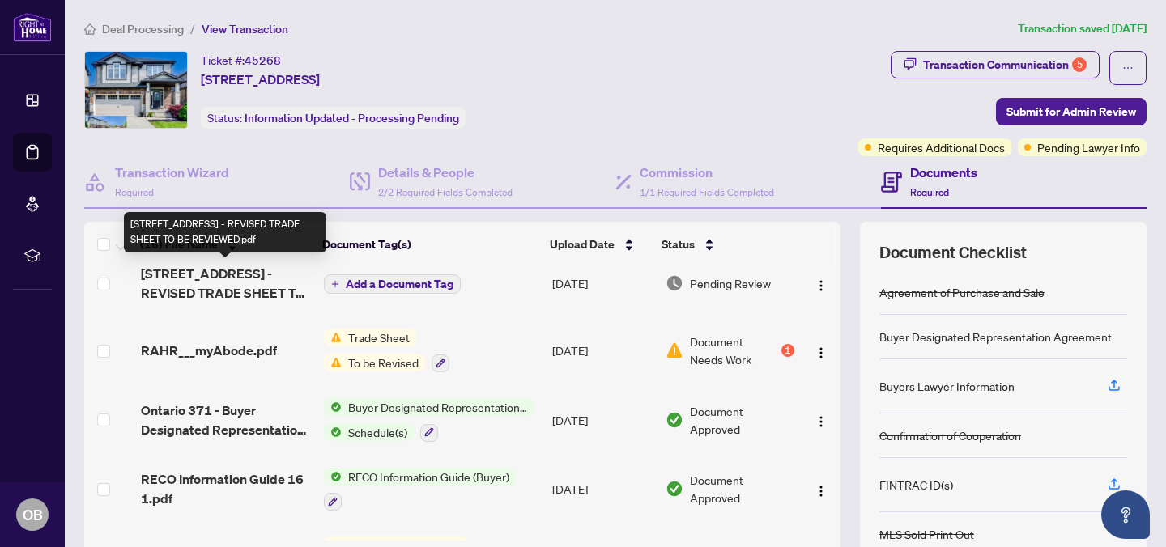
click at [222, 276] on span "354 Salisbury Ave - REVISED TRADE SHEET TO BE REVIEWED.pdf" at bounding box center [226, 283] width 170 height 39
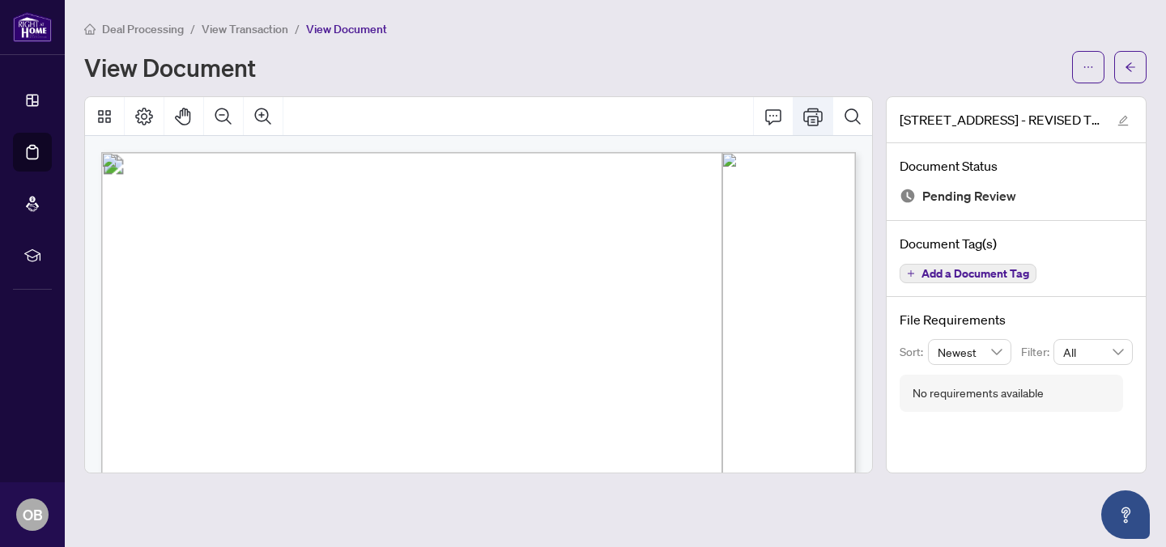
click at [814, 112] on icon "Print" at bounding box center [812, 116] width 19 height 19
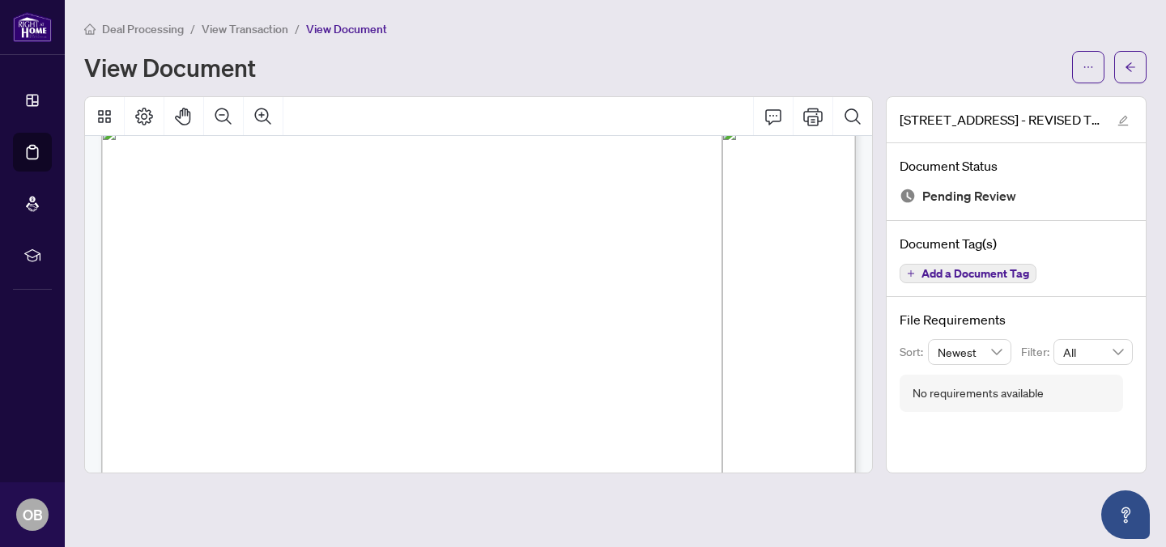
scroll to position [672, 0]
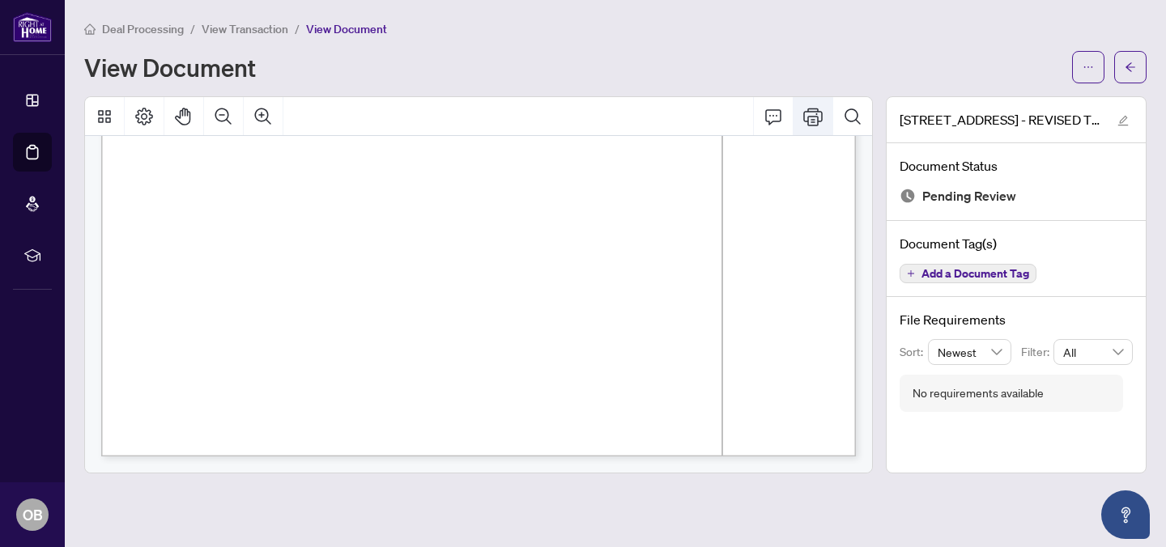
click at [817, 112] on icon "Print" at bounding box center [812, 116] width 19 height 19
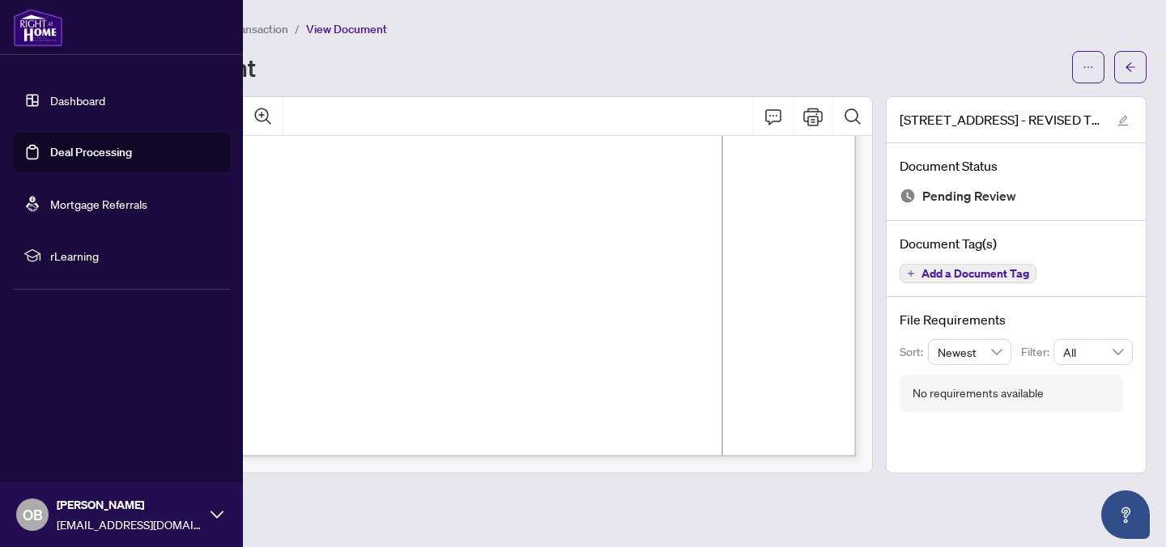
click at [50, 108] on link "Dashboard" at bounding box center [77, 100] width 55 height 15
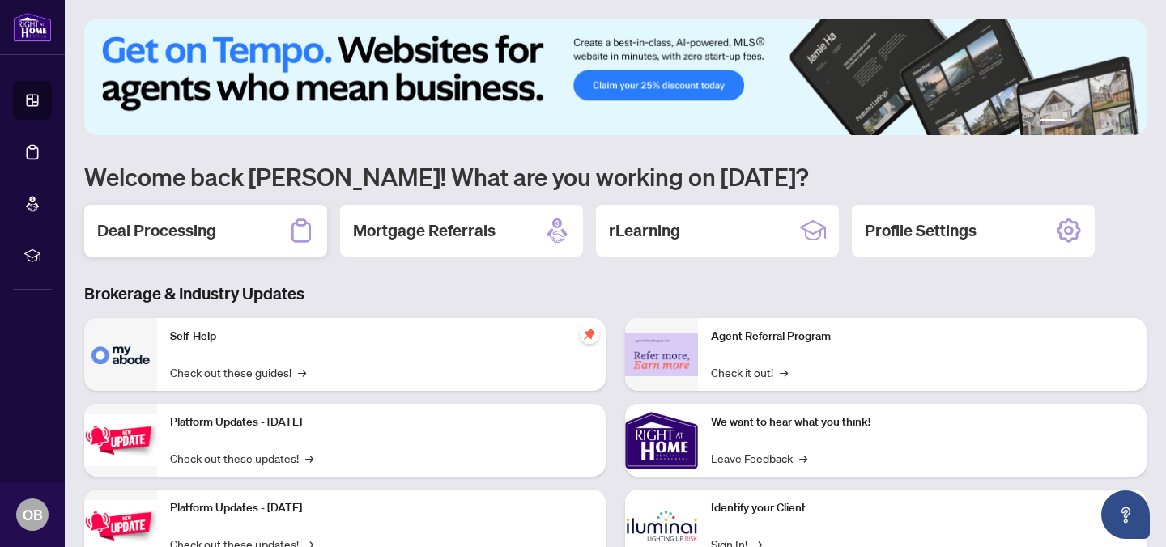
click at [202, 236] on h2 "Deal Processing" at bounding box center [156, 230] width 119 height 23
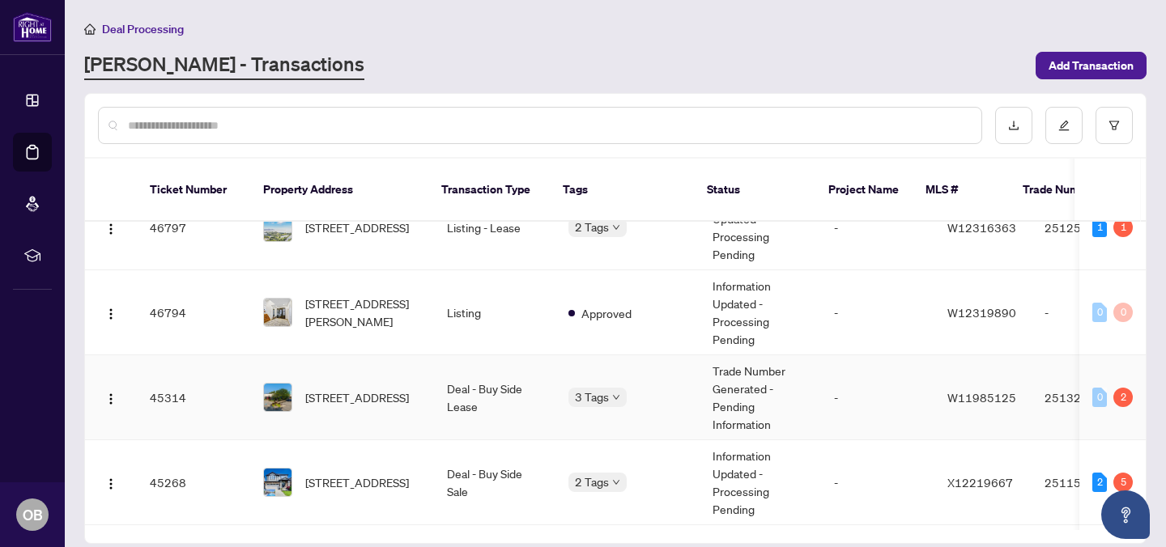
scroll to position [494, 0]
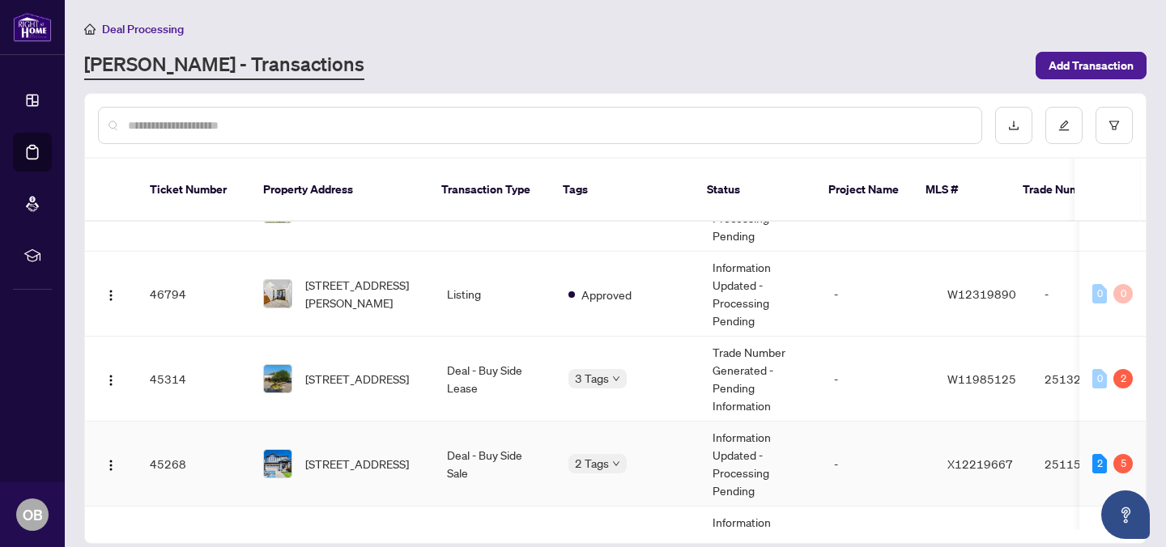
click at [372, 455] on span "354 Salisbury Ave, Cambridge, Ontario N1S 0A2, Canada" at bounding box center [357, 464] width 104 height 18
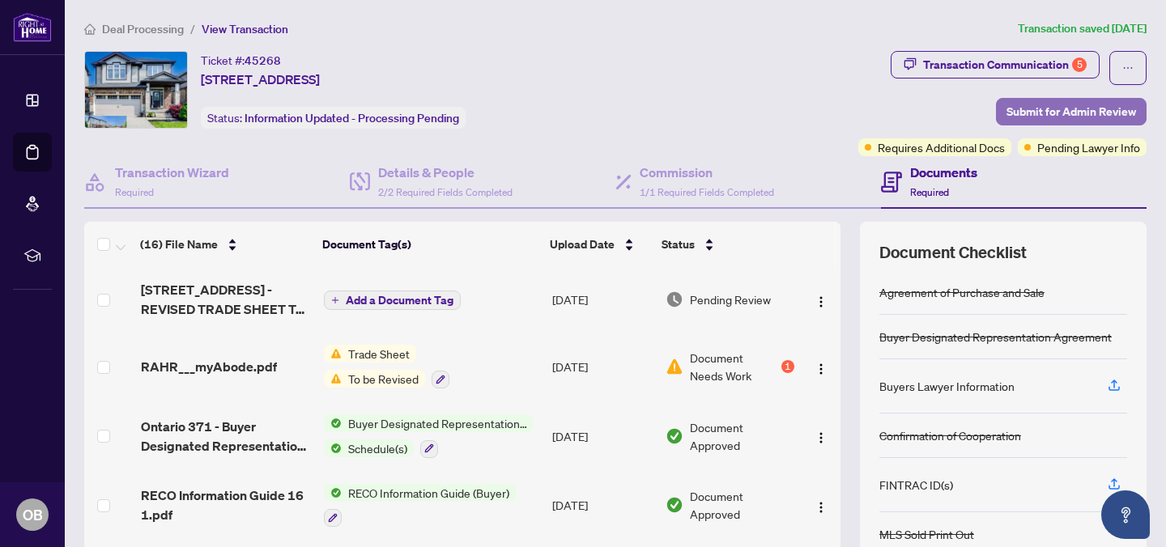
click at [1064, 108] on span "Submit for Admin Review" at bounding box center [1071, 112] width 130 height 26
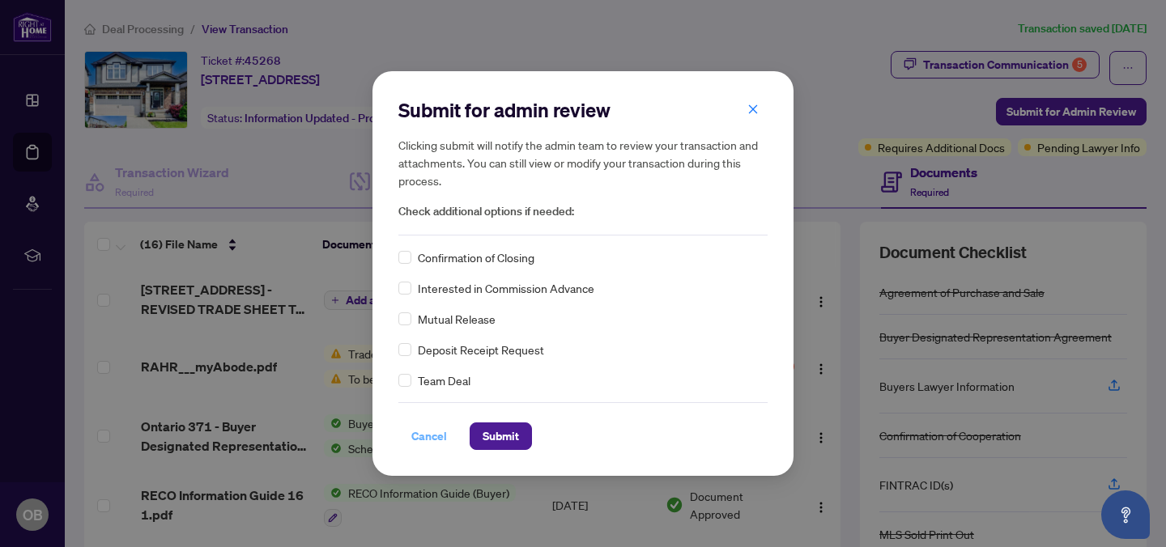
click at [431, 439] on span "Cancel" at bounding box center [429, 436] width 36 height 26
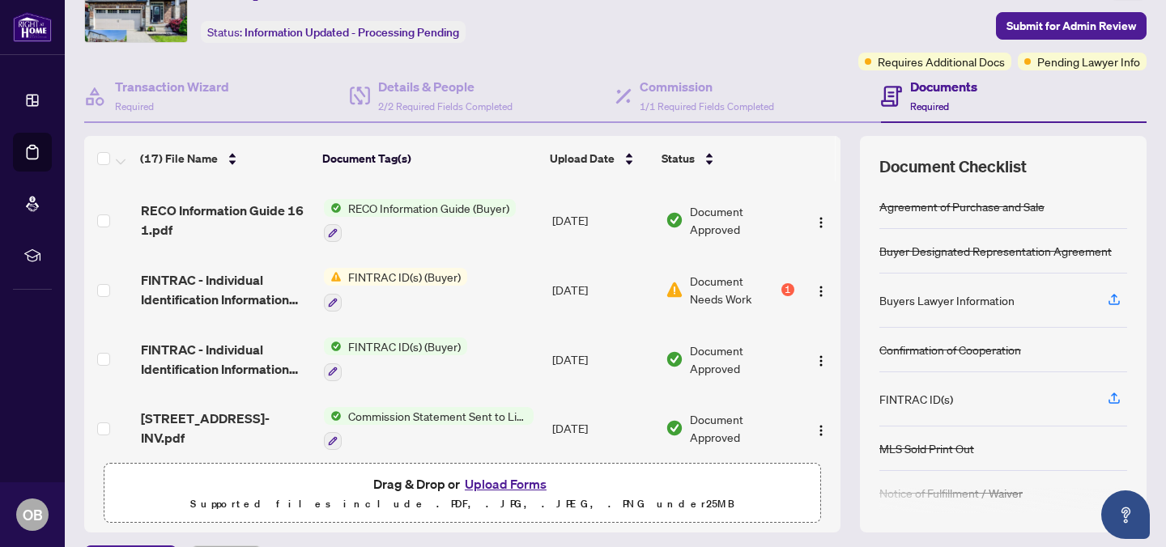
scroll to position [250, 0]
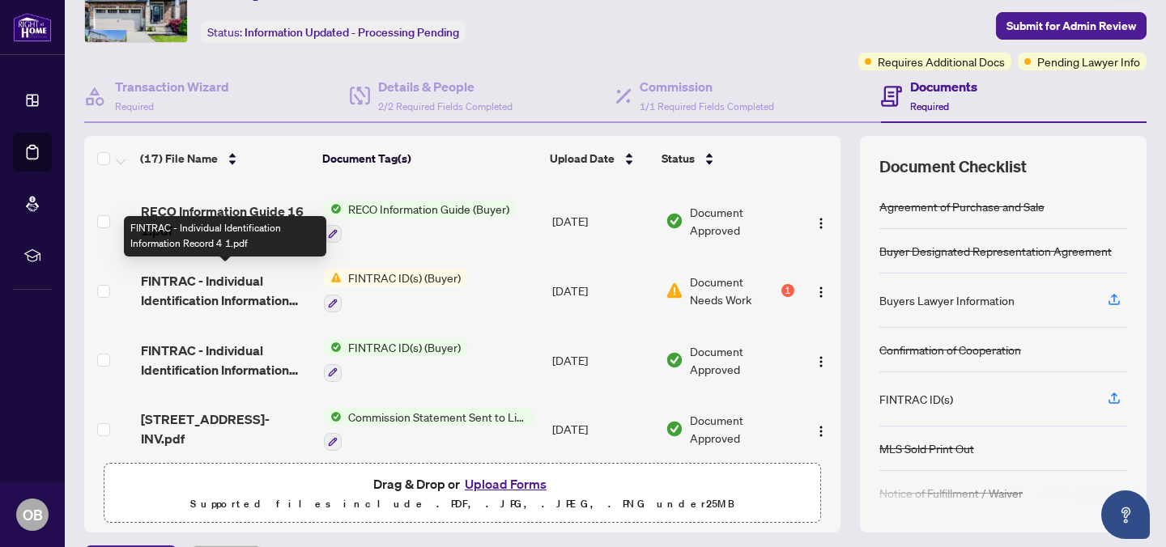
click at [223, 274] on span "FINTRAC - Individual Identification Information Record 4 1.pdf" at bounding box center [226, 290] width 170 height 39
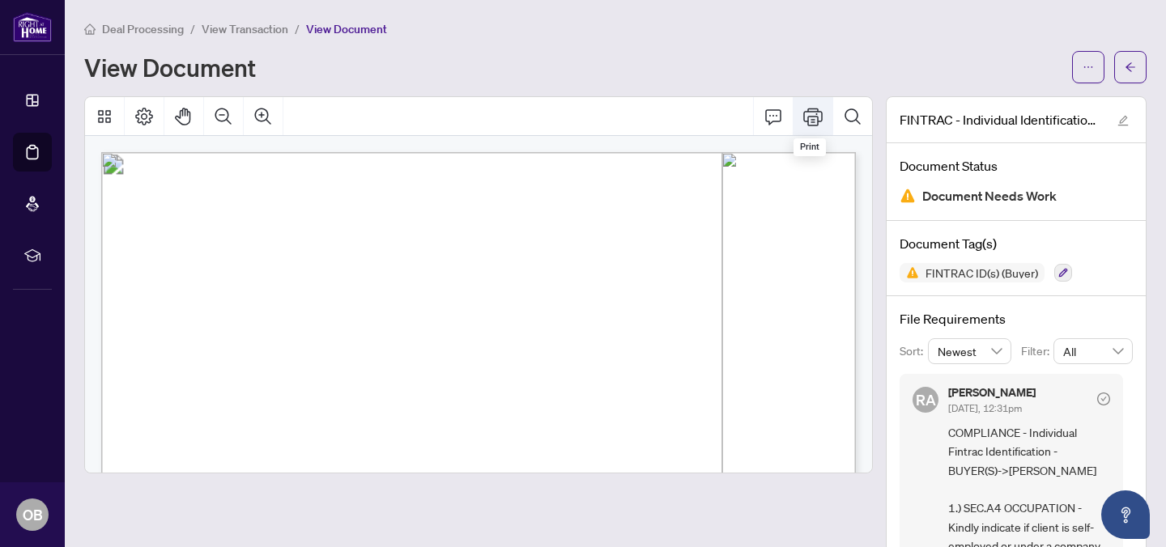
click at [812, 117] on icon "Print" at bounding box center [812, 116] width 19 height 19
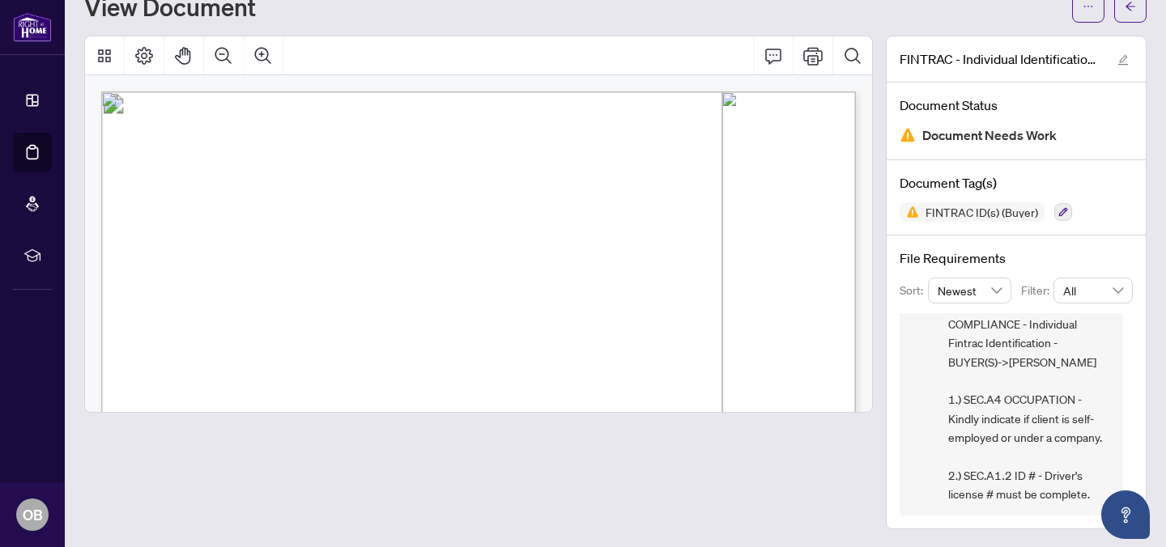
scroll to position [49, 0]
drag, startPoint x: 1077, startPoint y: 414, endPoint x: 997, endPoint y: 440, distance: 83.5
click at [997, 440] on span "COMPLIANCE - Individual Fintrac Identification - BUYER(S)->Igor Kachur 1.) SEC.…" at bounding box center [1029, 408] width 162 height 189
copy span "elf-employed"
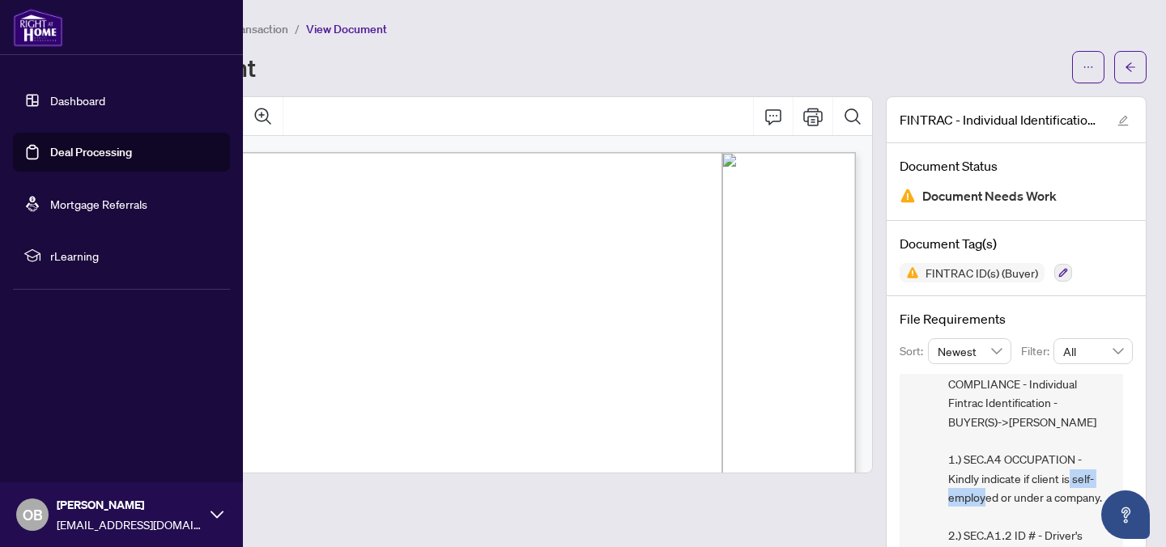
click at [50, 97] on link "Dashboard" at bounding box center [77, 100] width 55 height 15
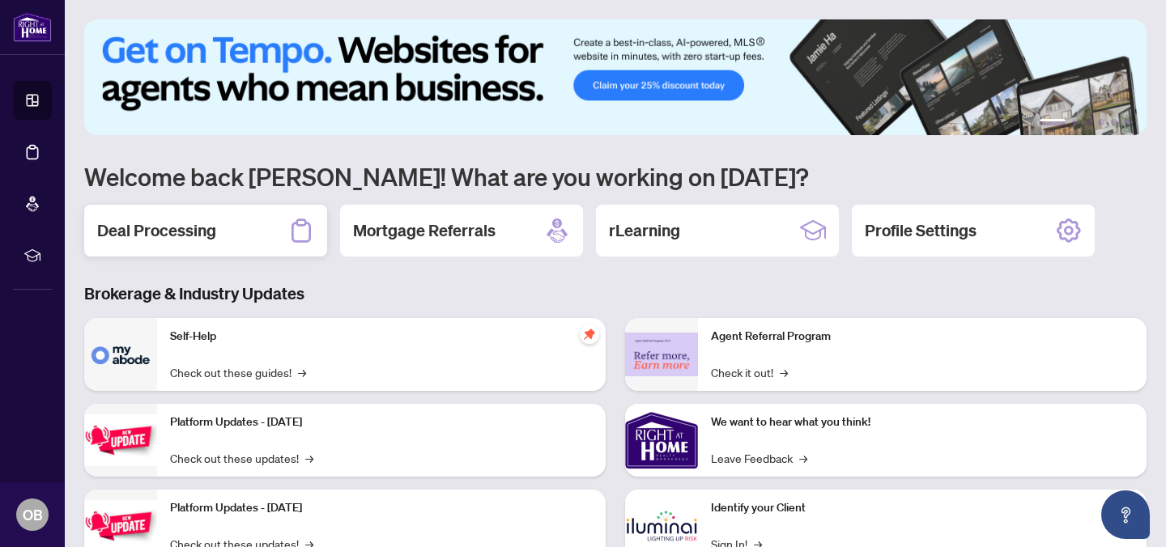
click at [202, 231] on h2 "Deal Processing" at bounding box center [156, 230] width 119 height 23
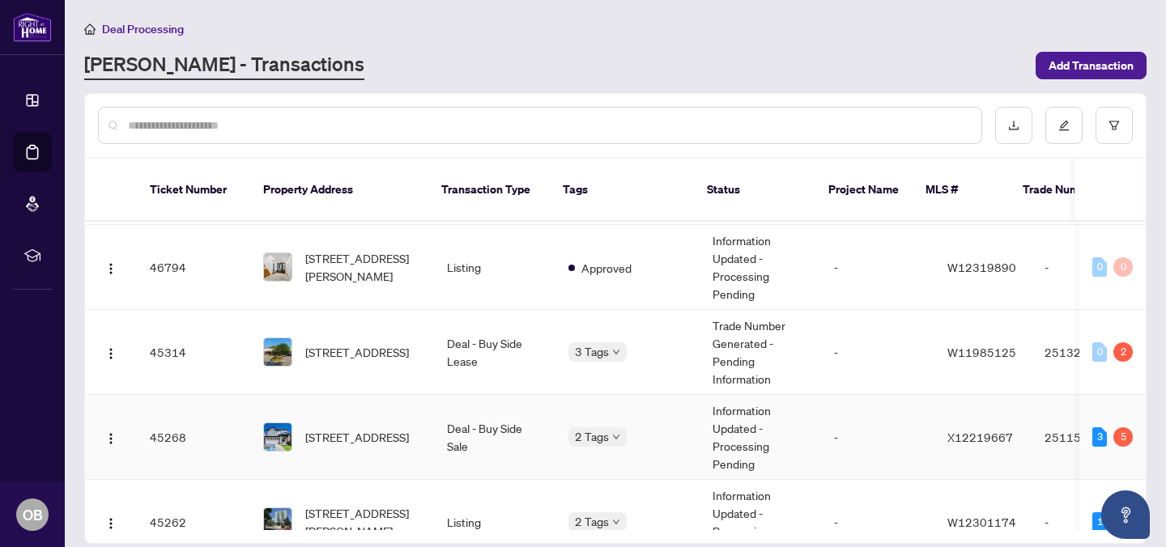
scroll to position [526, 0]
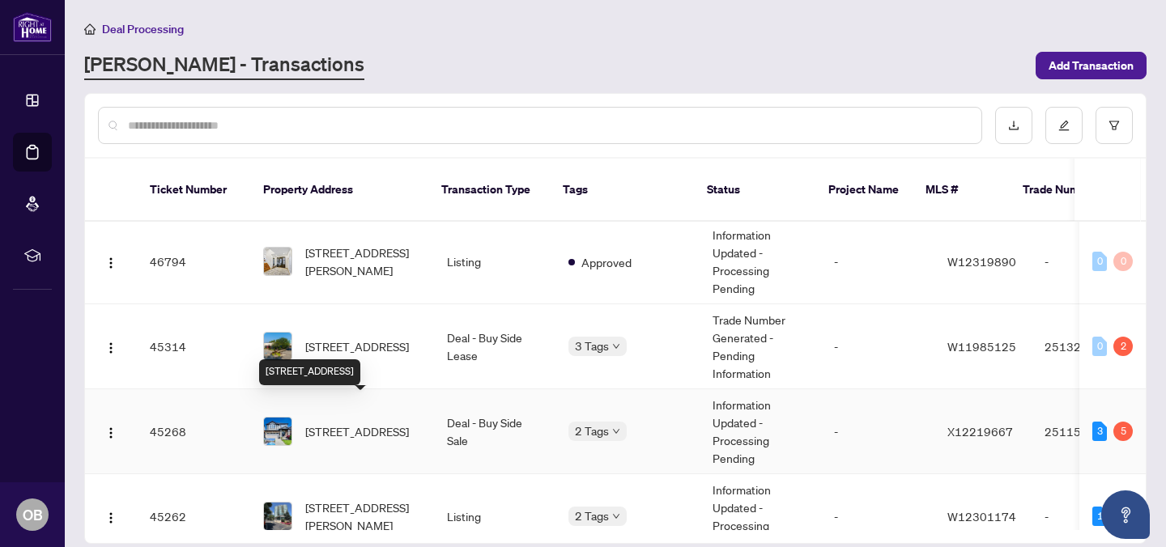
click at [380, 423] on span "354 Salisbury Ave, Cambridge, Ontario N1S 0A2, Canada" at bounding box center [357, 432] width 104 height 18
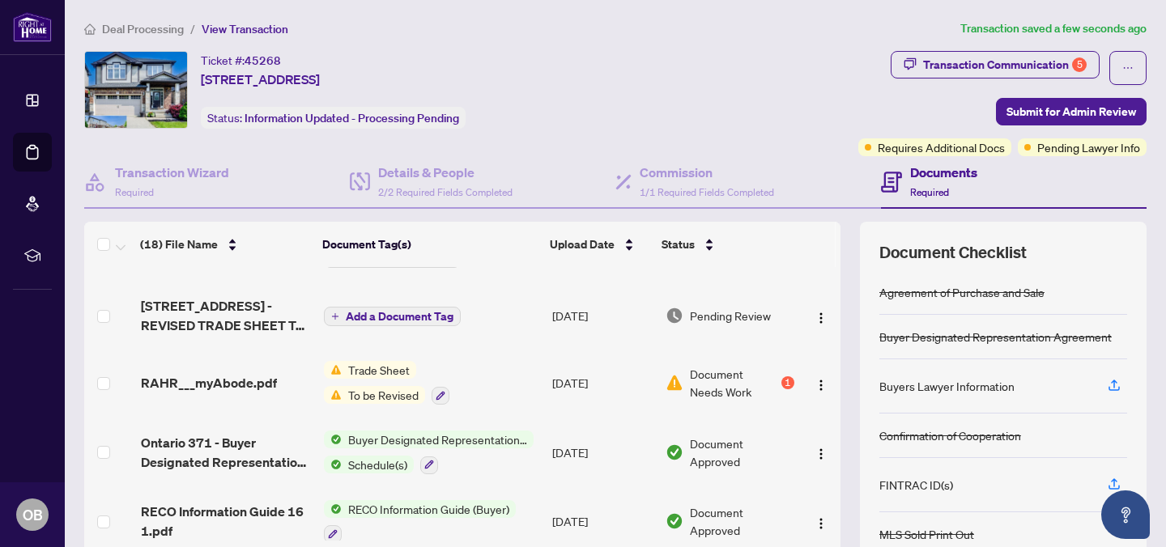
click at [1069, 96] on div "Transaction Communication 5 Submit for Admin Review Requires Additional Docs Pe…" at bounding box center [1002, 103] width 288 height 105
click at [1062, 108] on span "Submit for Admin Review" at bounding box center [1071, 112] width 130 height 26
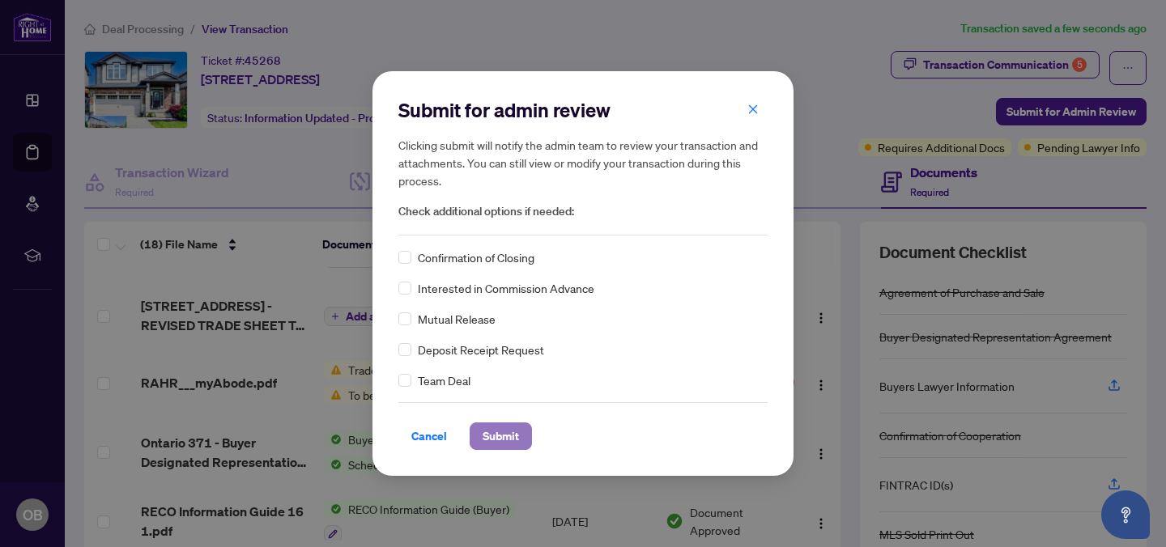
click at [494, 428] on span "Submit" at bounding box center [500, 436] width 36 height 26
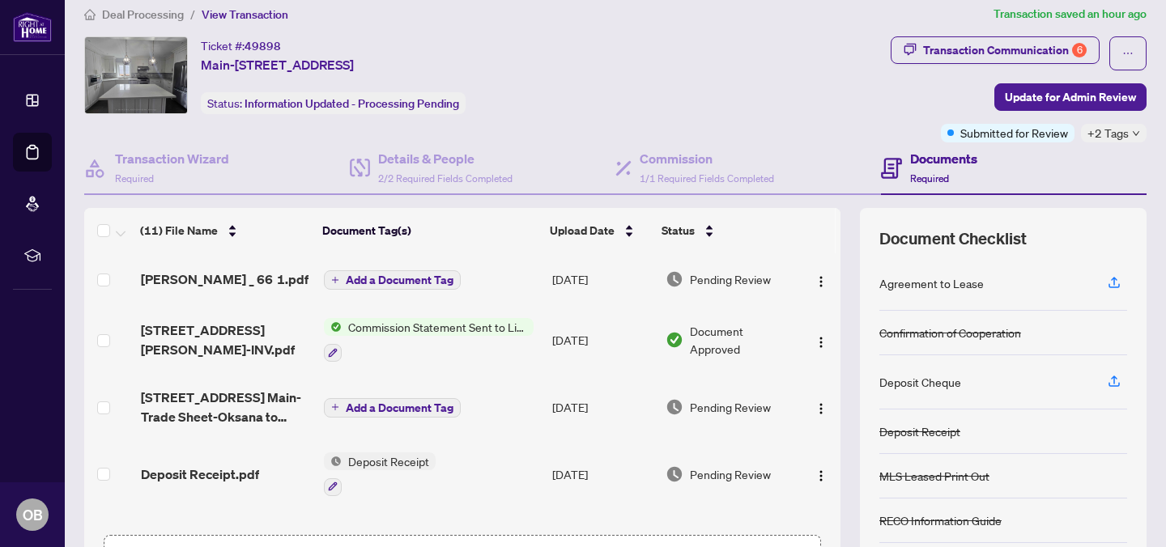
scroll to position [15, 0]
click at [483, 325] on span "Commission Statement Sent to Listing Brokerage" at bounding box center [438, 326] width 192 height 18
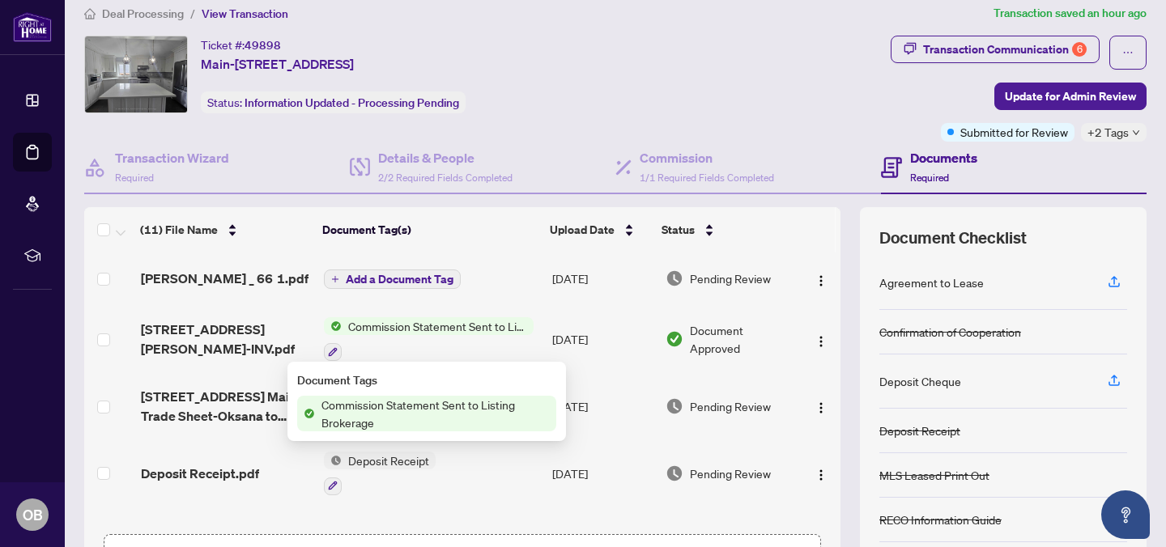
click at [451, 410] on span "Commission Statement Sent to Listing Brokerage" at bounding box center [435, 414] width 241 height 36
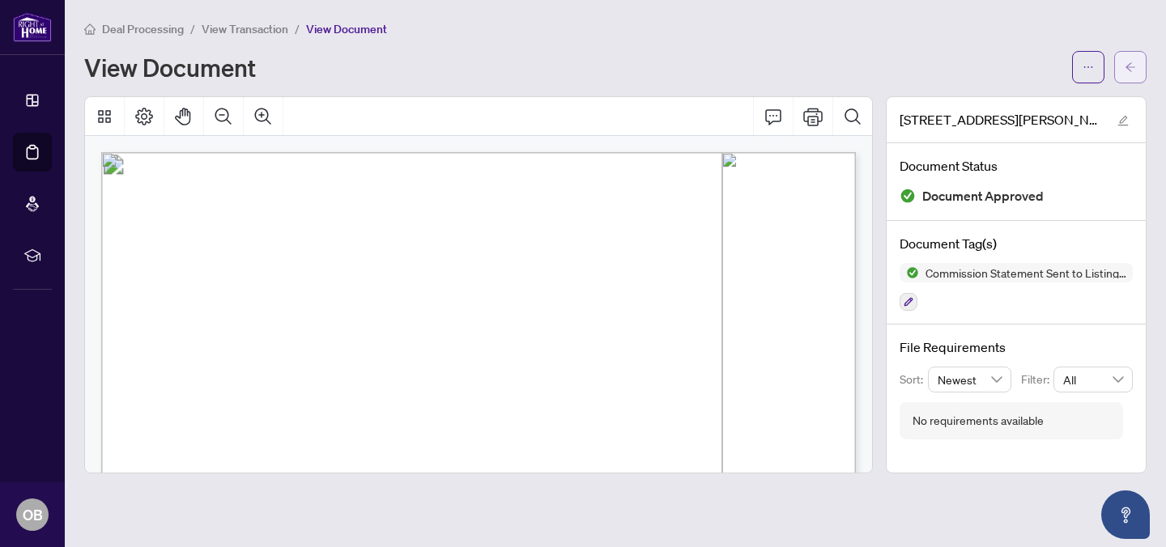
click at [1124, 65] on icon "arrow-left" at bounding box center [1129, 67] width 11 height 11
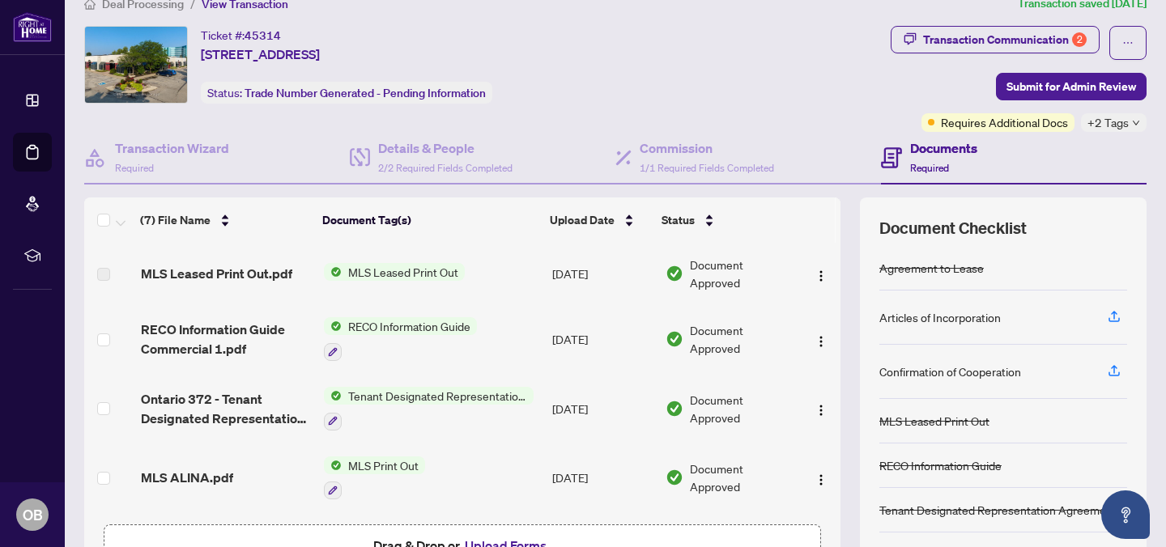
scroll to position [17, 0]
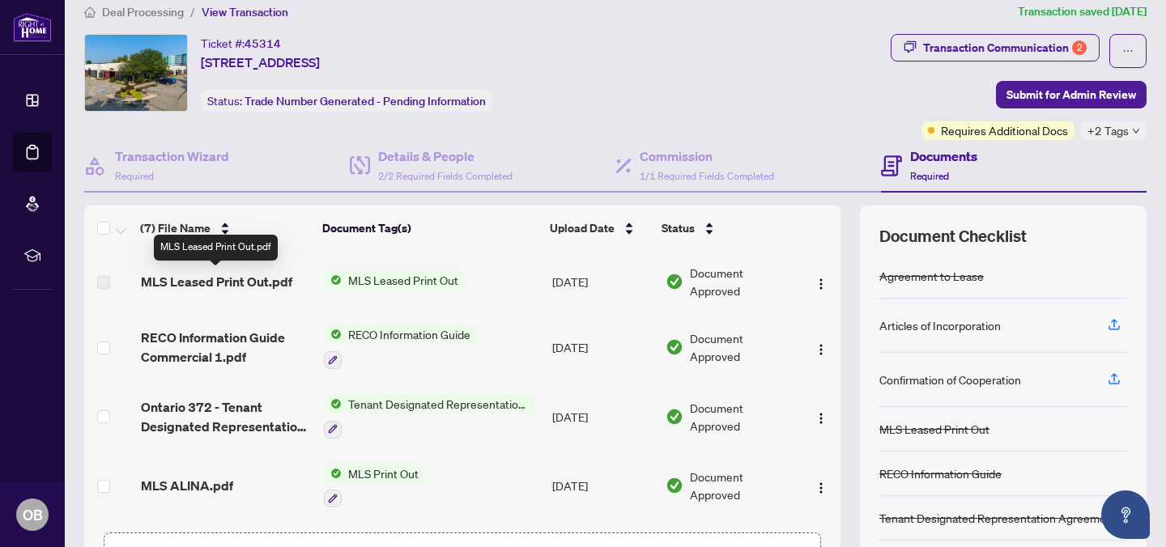
click at [224, 286] on span "MLS Leased Print Out.pdf" at bounding box center [216, 281] width 151 height 19
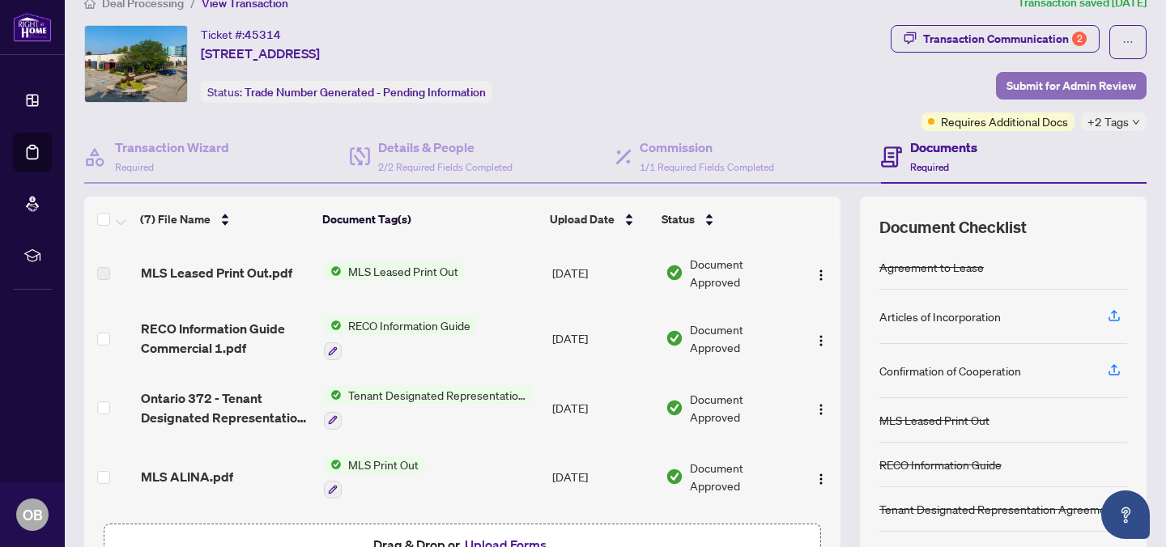
click at [1072, 89] on span "Submit for Admin Review" at bounding box center [1071, 86] width 130 height 26
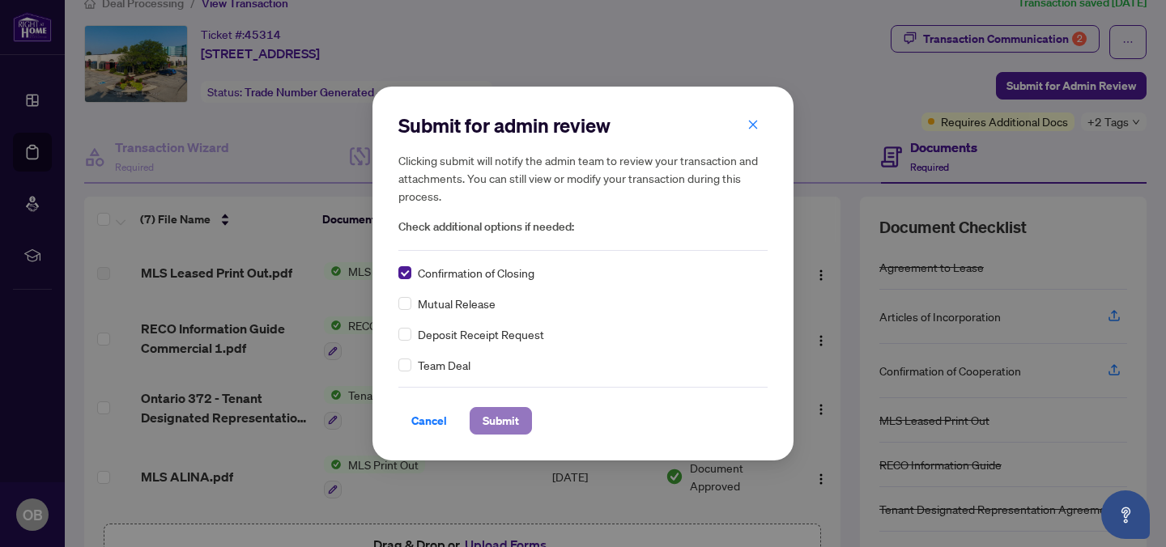
click at [504, 427] on span "Submit" at bounding box center [500, 421] width 36 height 26
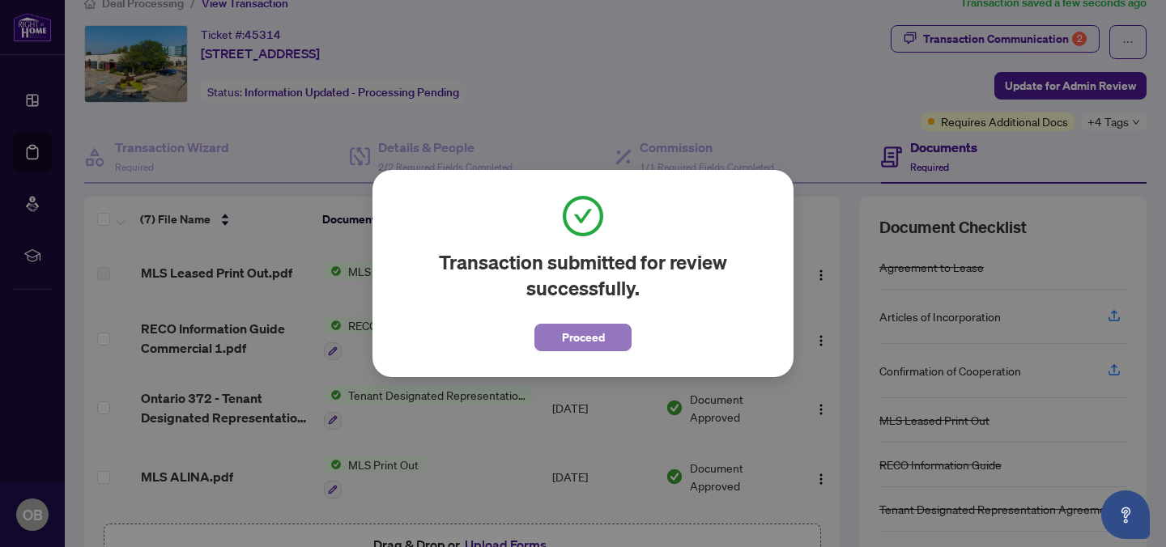
click at [557, 347] on button "Proceed" at bounding box center [582, 338] width 97 height 28
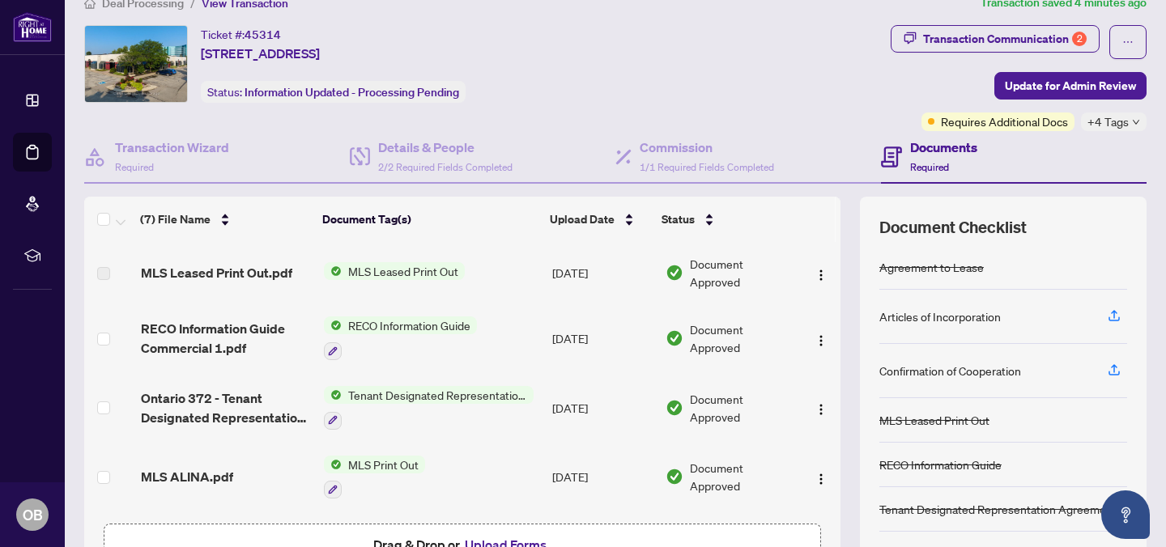
scroll to position [0, 0]
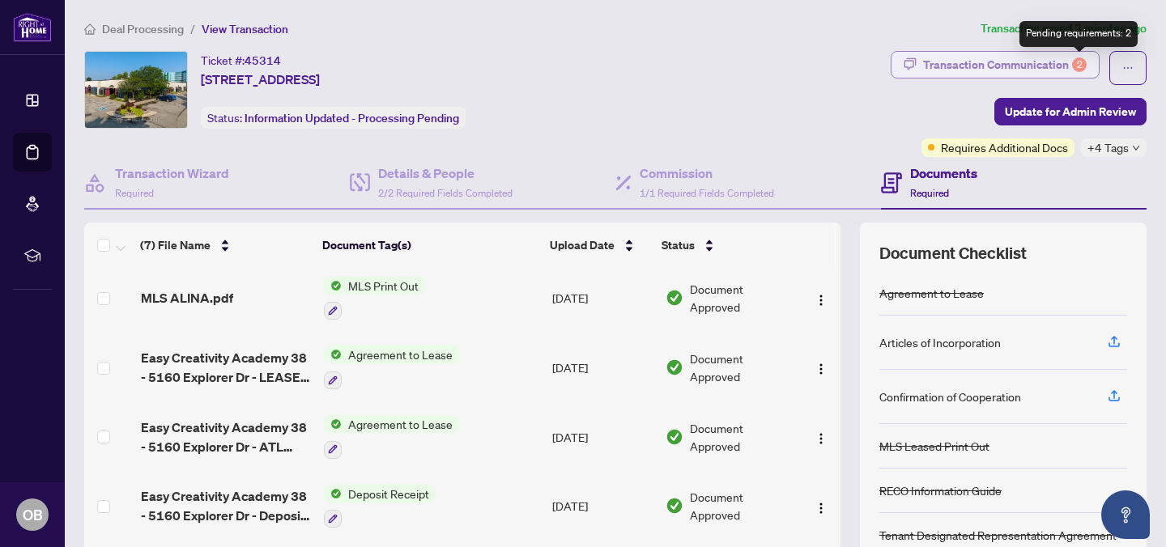
click at [1076, 62] on div "2" at bounding box center [1079, 64] width 15 height 15
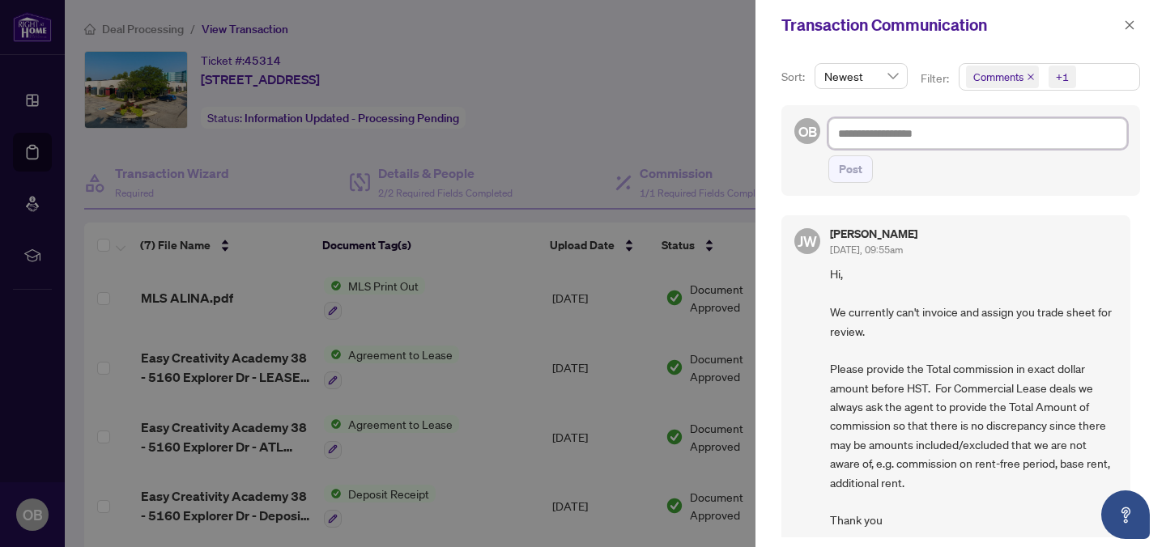
click at [862, 131] on textarea at bounding box center [977, 133] width 299 height 31
paste textarea "**********"
type textarea "**********"
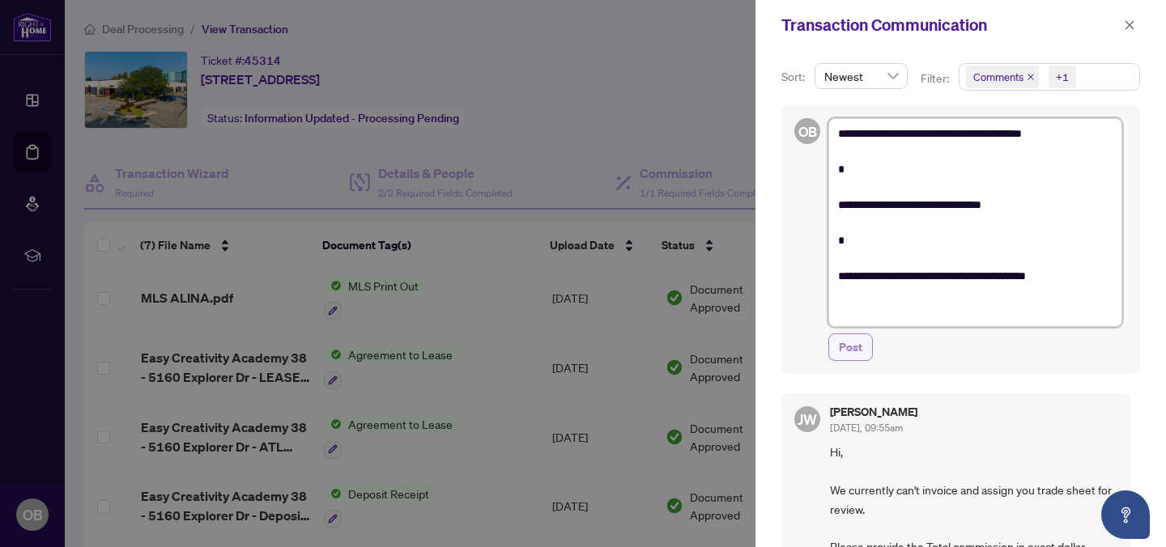
type textarea "**********"
click at [857, 348] on span "Post" at bounding box center [850, 347] width 23 height 26
type textarea "**********"
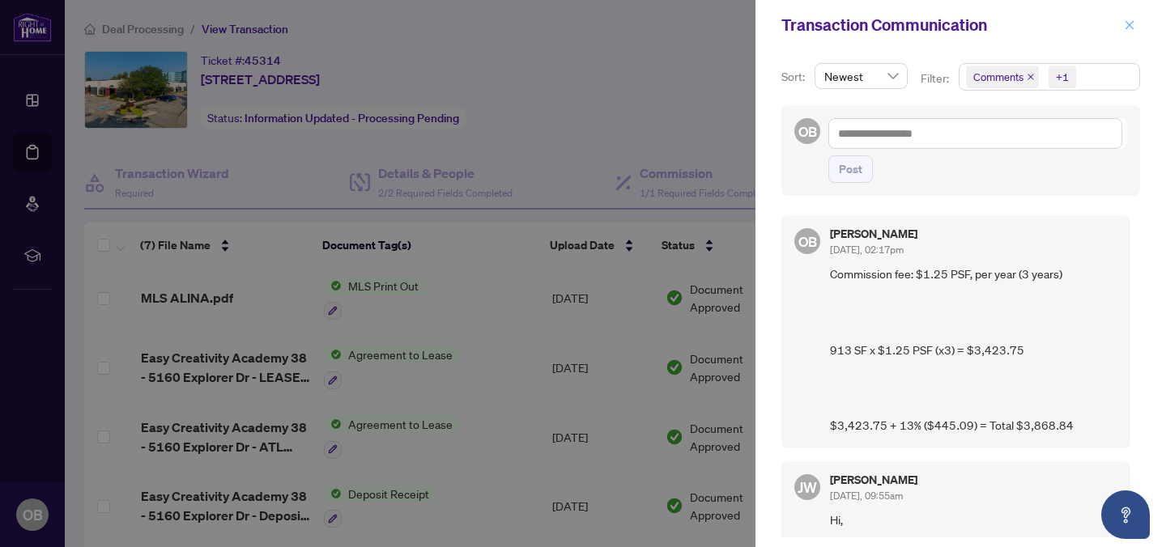
click at [1134, 25] on icon "close" at bounding box center [1129, 24] width 11 height 11
